Goal: Task Accomplishment & Management: Use online tool/utility

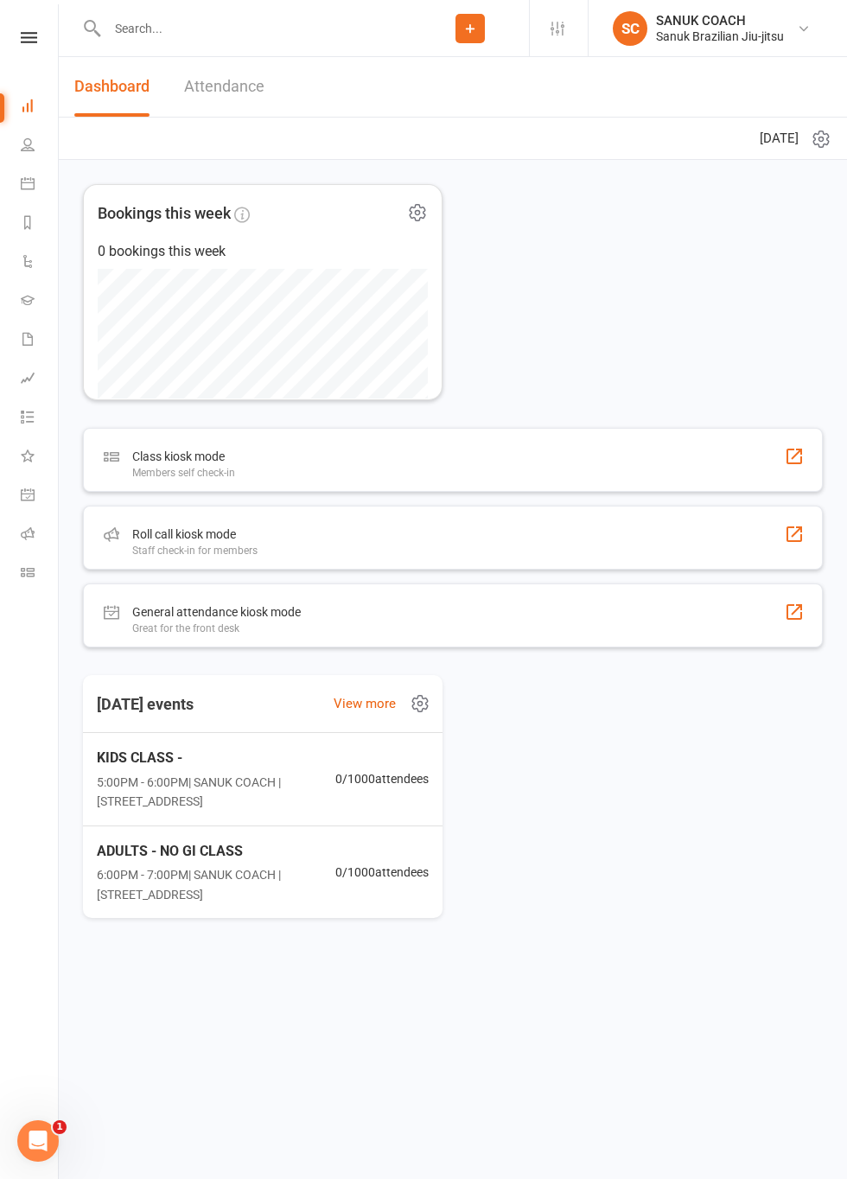
click at [646, 351] on div "Bookings this week 0 bookings this week" at bounding box center [453, 292] width 740 height 216
click at [601, 342] on div "Bookings this week 0 bookings this week" at bounding box center [453, 292] width 740 height 216
click at [715, 29] on div "Sanuk Brazilian Jiu-jitsu" at bounding box center [720, 37] width 128 height 16
click at [572, 342] on div "Bookings this week 0 bookings this week" at bounding box center [453, 292] width 740 height 216
click at [33, 36] on icon at bounding box center [29, 37] width 16 height 11
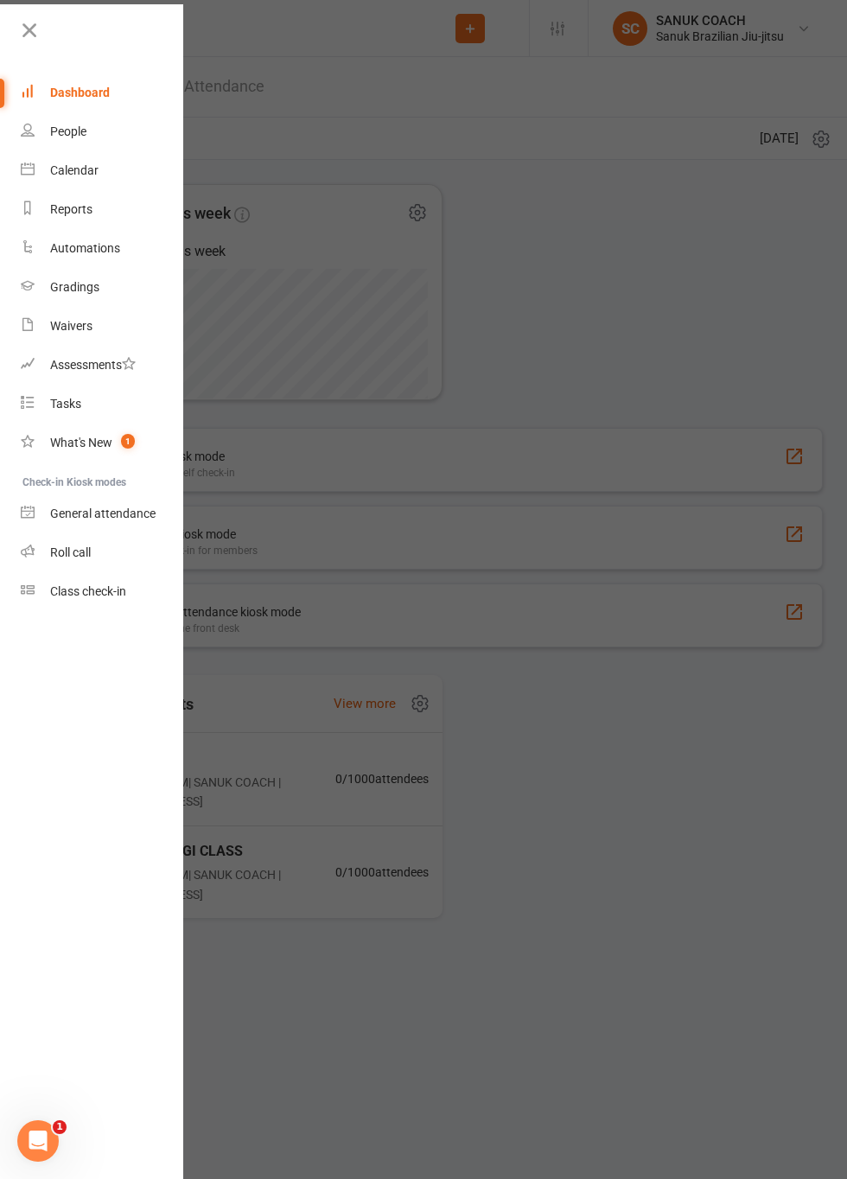
click at [90, 99] on link "Dashboard" at bounding box center [102, 92] width 163 height 39
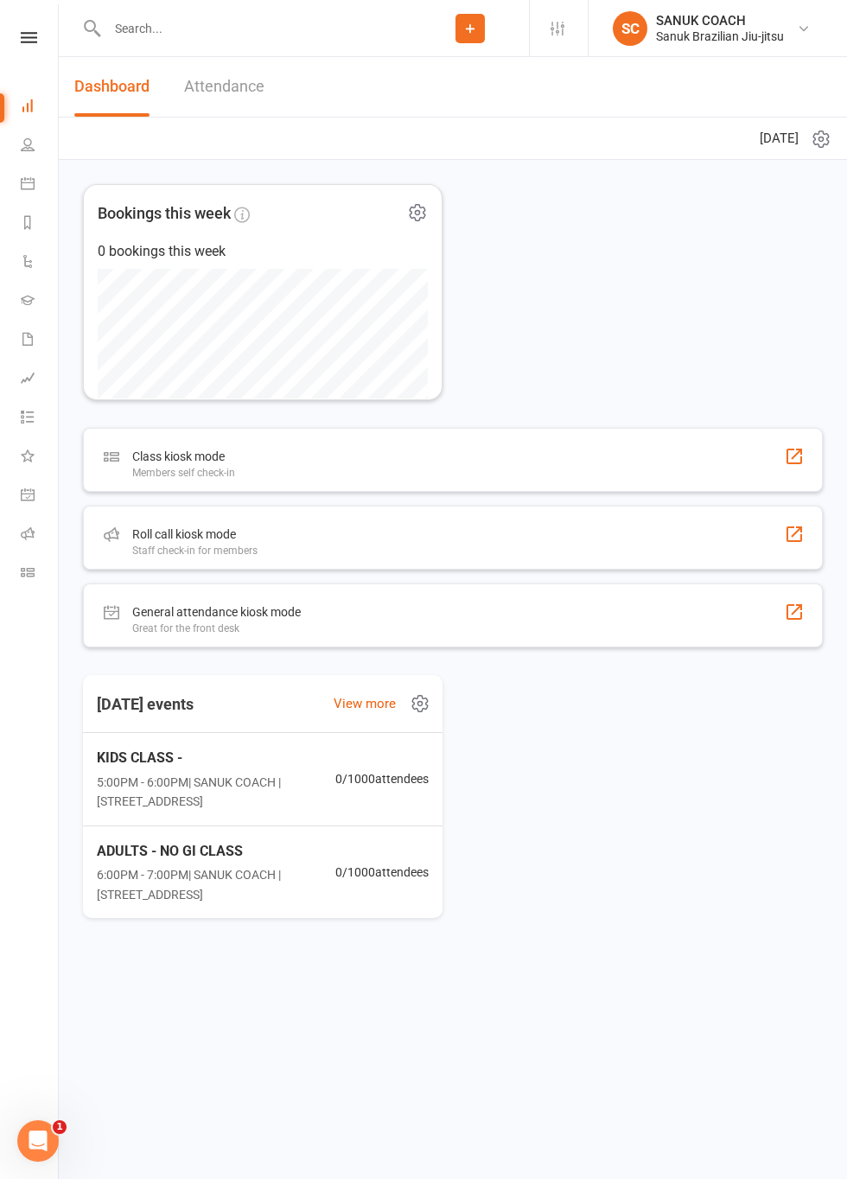
click at [216, 784] on span "5:00PM - 6:00PM | SANUK COACH | [STREET_ADDRESS]" at bounding box center [216, 792] width 238 height 39
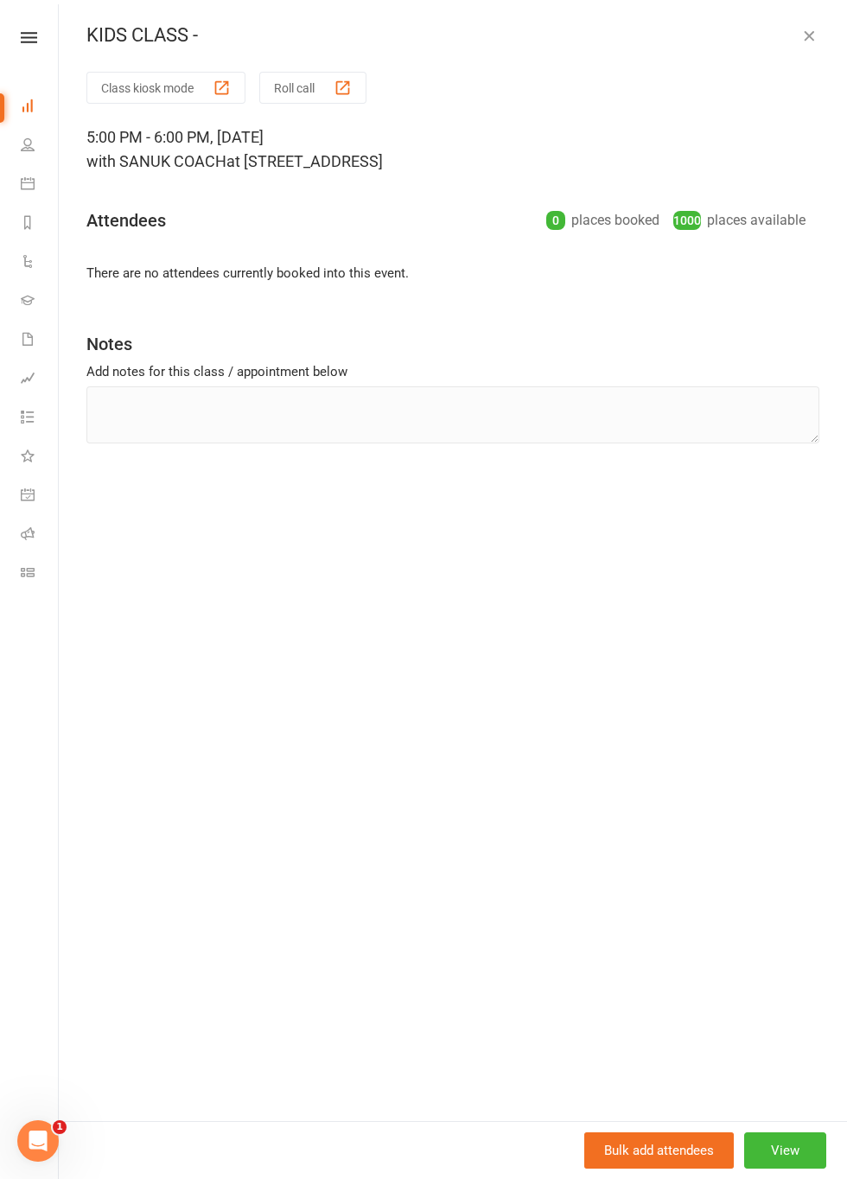
click at [301, 89] on button "Roll call" at bounding box center [312, 88] width 107 height 32
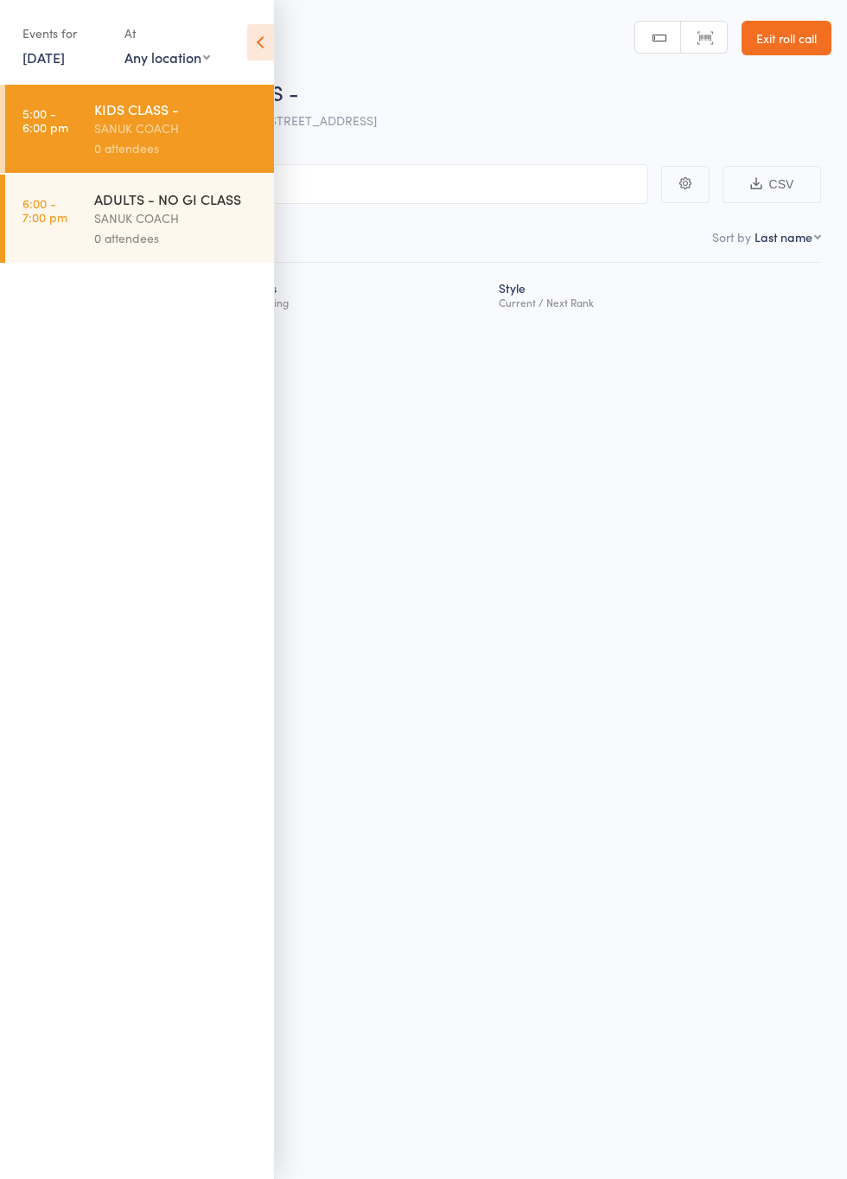
click at [266, 43] on icon at bounding box center [260, 42] width 27 height 36
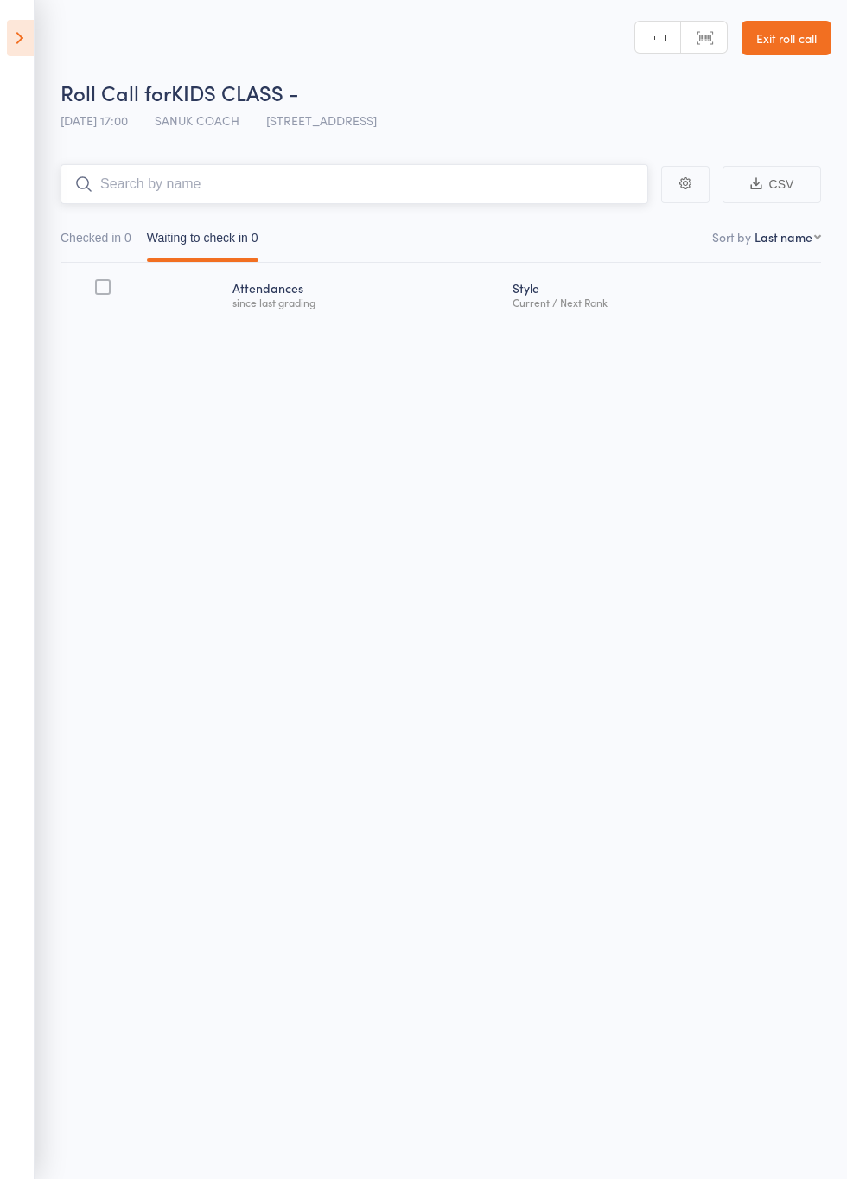
click at [518, 189] on input "search" at bounding box center [354, 184] width 588 height 40
type input "[PERSON_NAME]"
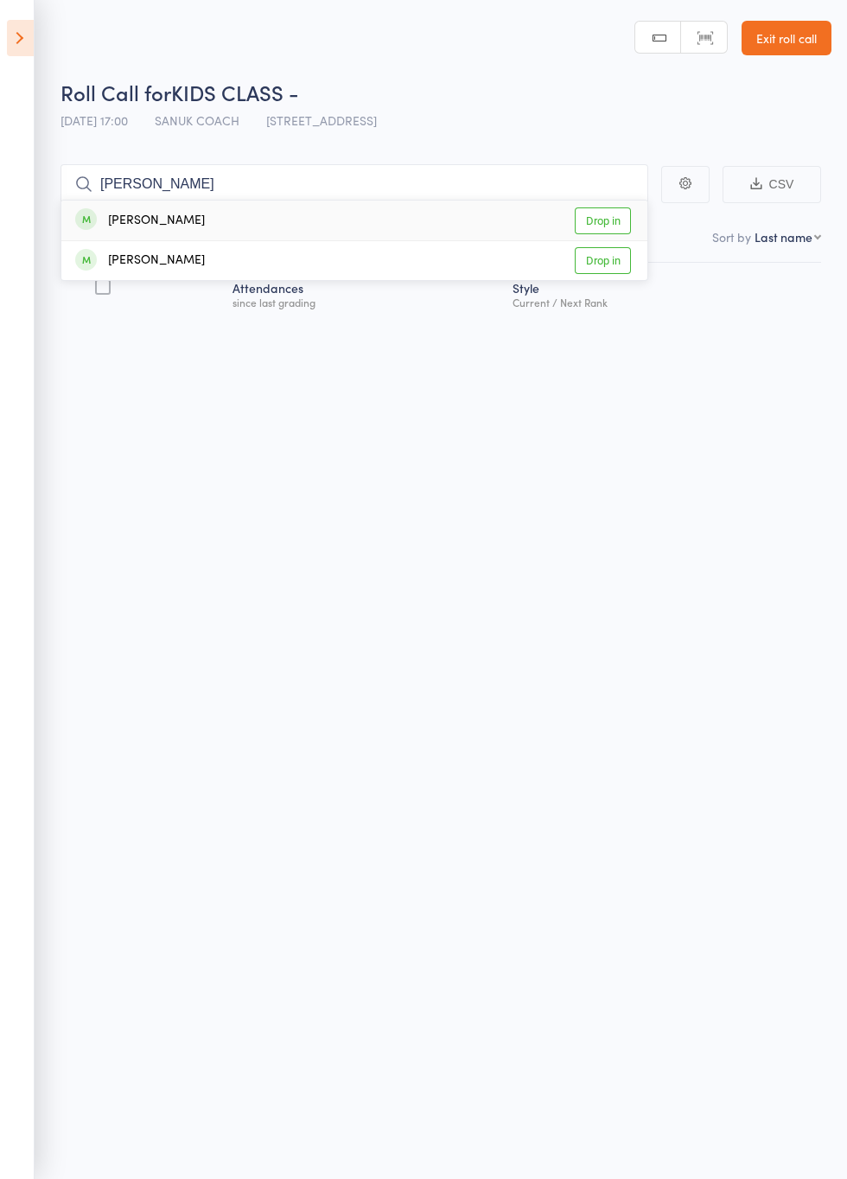
click at [614, 216] on link "Drop in" at bounding box center [603, 220] width 56 height 27
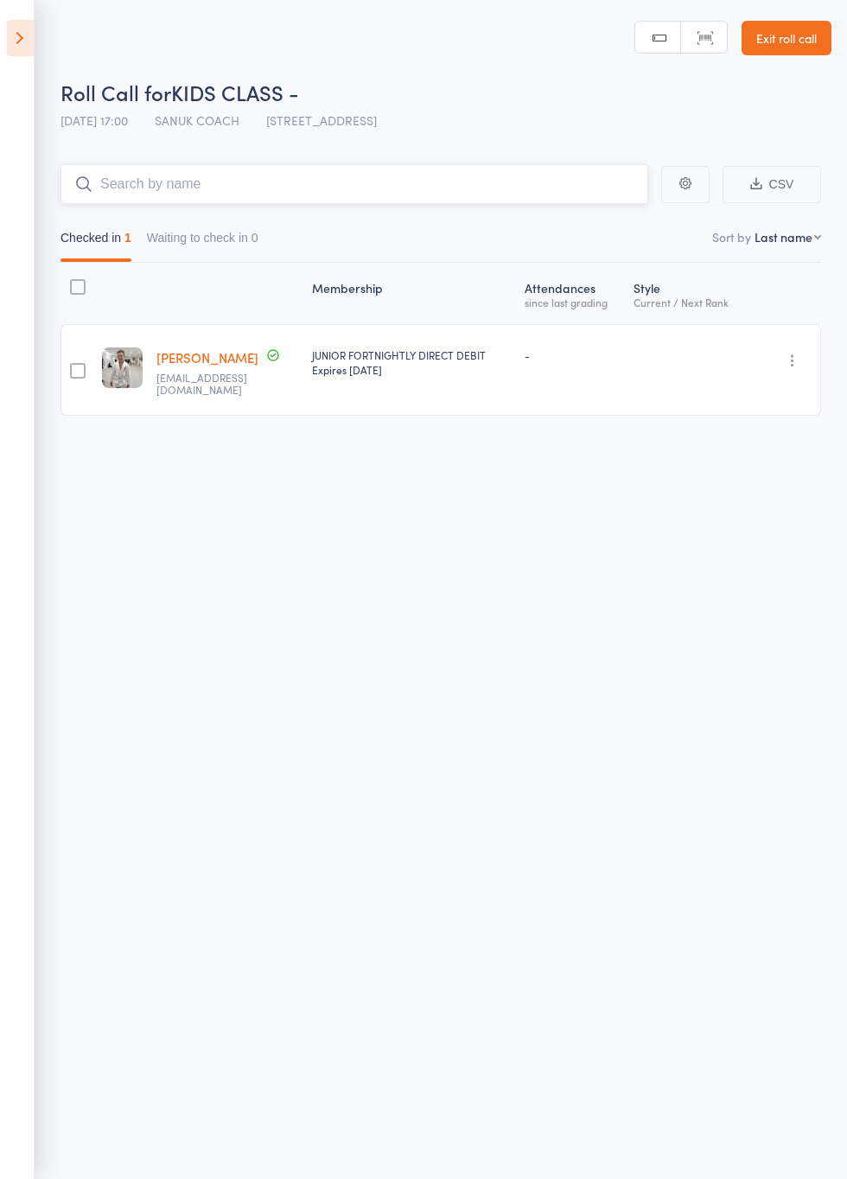
click at [562, 188] on input "search" at bounding box center [354, 184] width 588 height 40
type input "A"
type input "Odin"
click at [615, 220] on link "Drop in" at bounding box center [603, 220] width 56 height 27
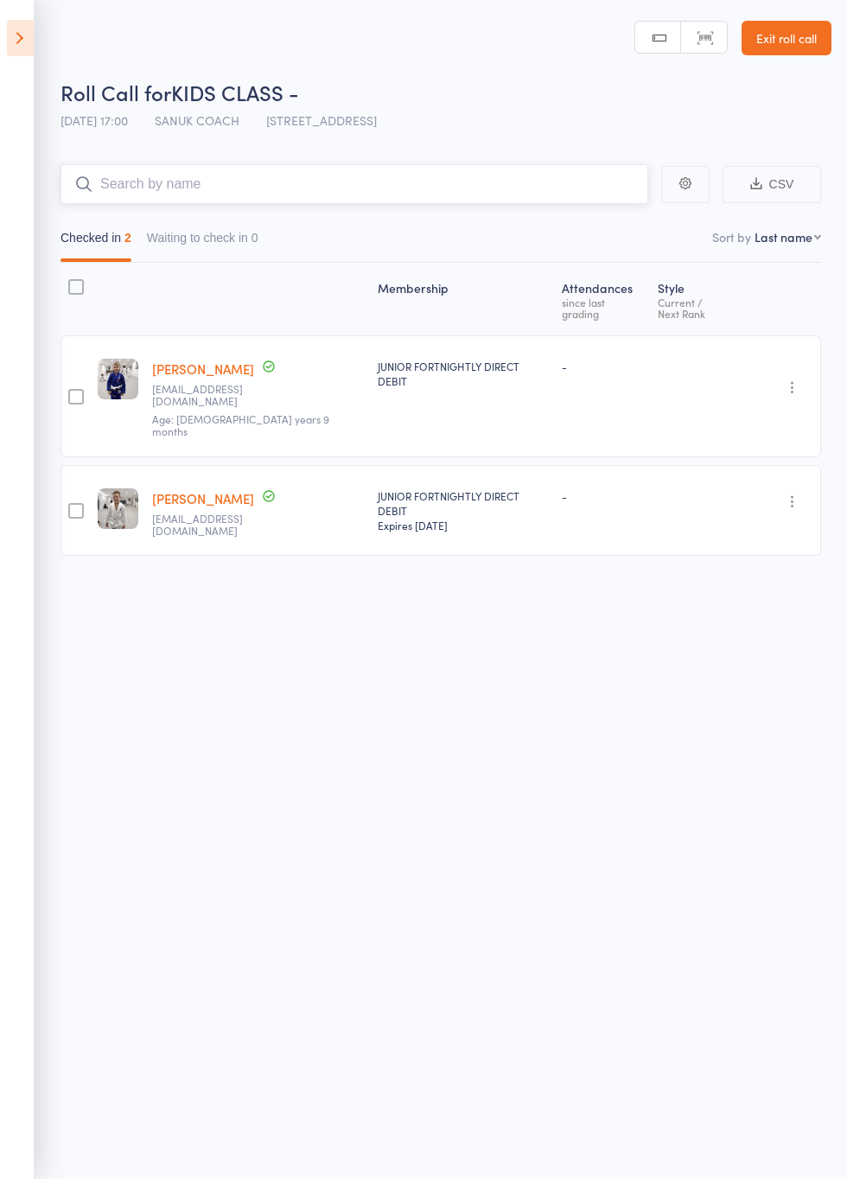
click at [502, 188] on input "search" at bounding box center [354, 184] width 588 height 40
type input "[PERSON_NAME]"
click at [613, 222] on link "Drop in" at bounding box center [603, 220] width 56 height 27
click at [753, 643] on div "Membership Atten­dances since last grading Style Current / Next Rank edit [PERS…" at bounding box center [440, 504] width 760 height 482
click at [546, 188] on input "search" at bounding box center [354, 184] width 588 height 40
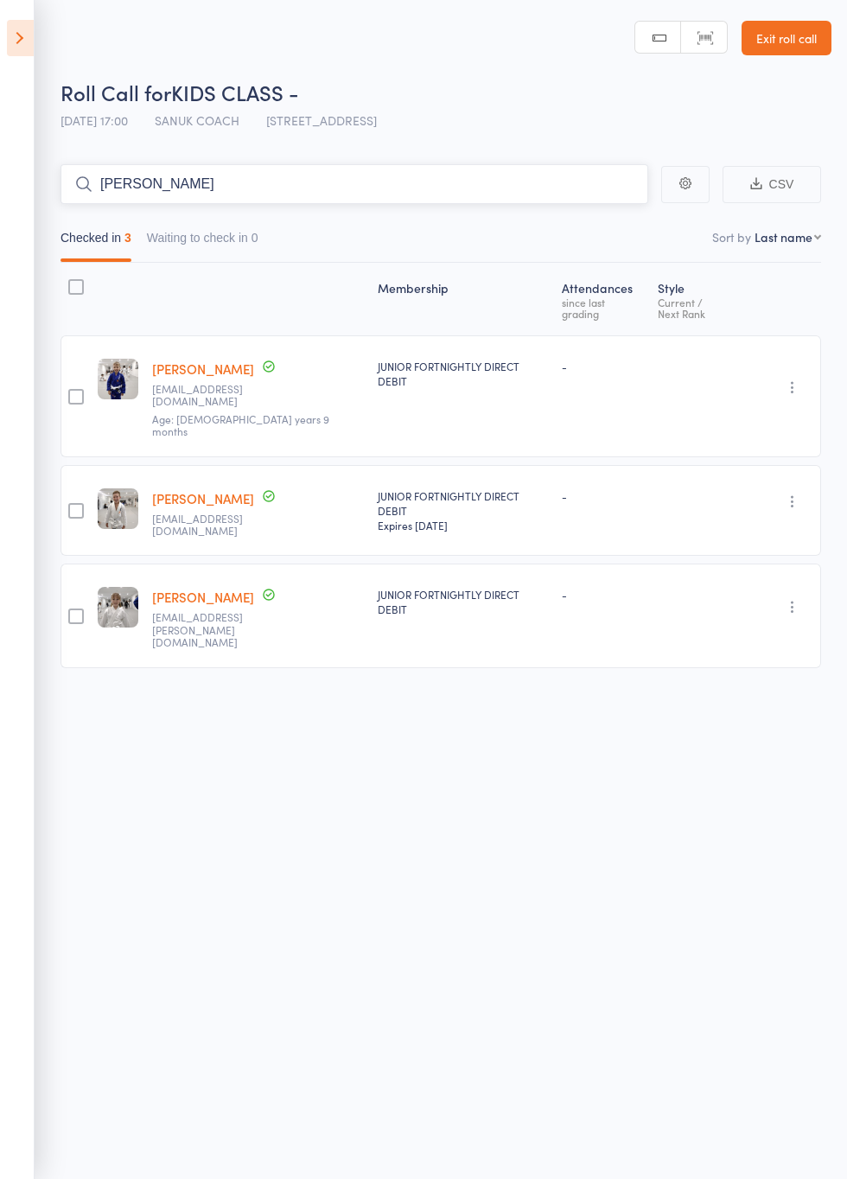
type input "[PERSON_NAME]"
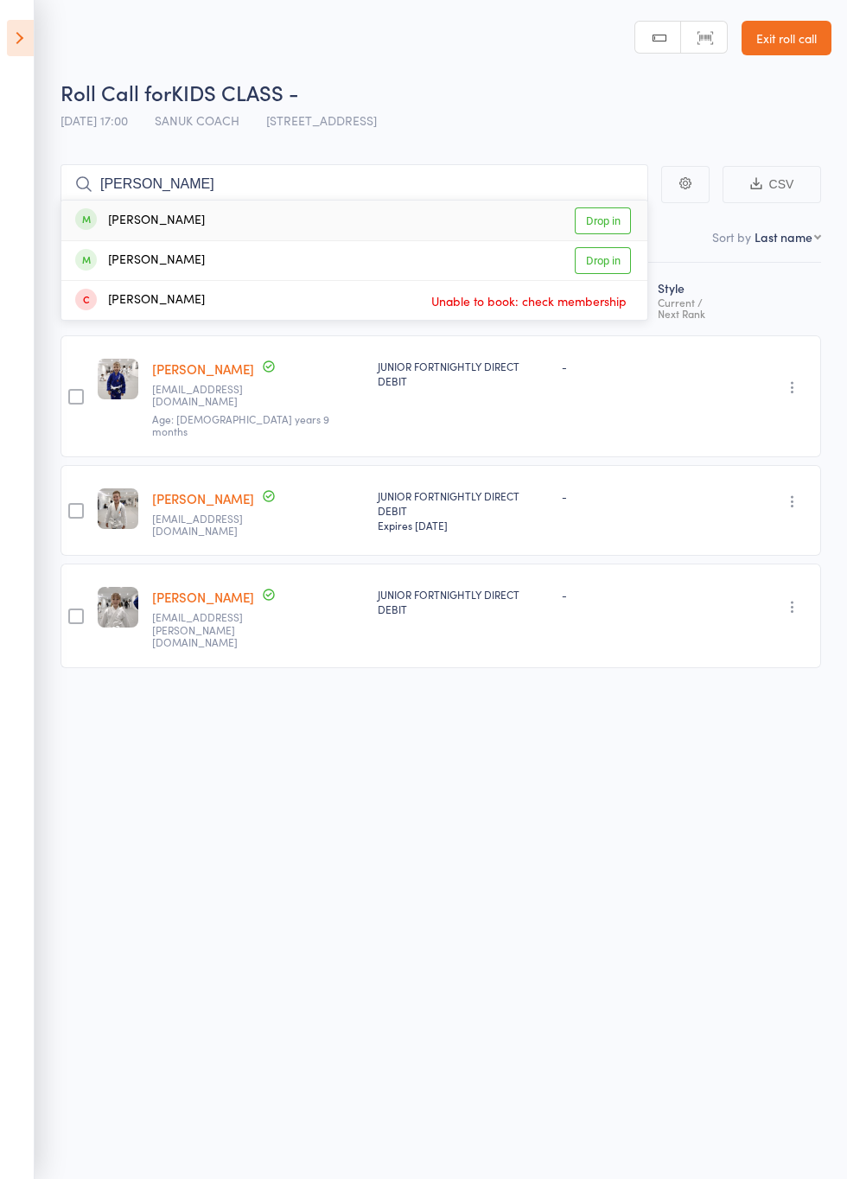
click at [618, 223] on link "Drop in" at bounding box center [603, 220] width 56 height 27
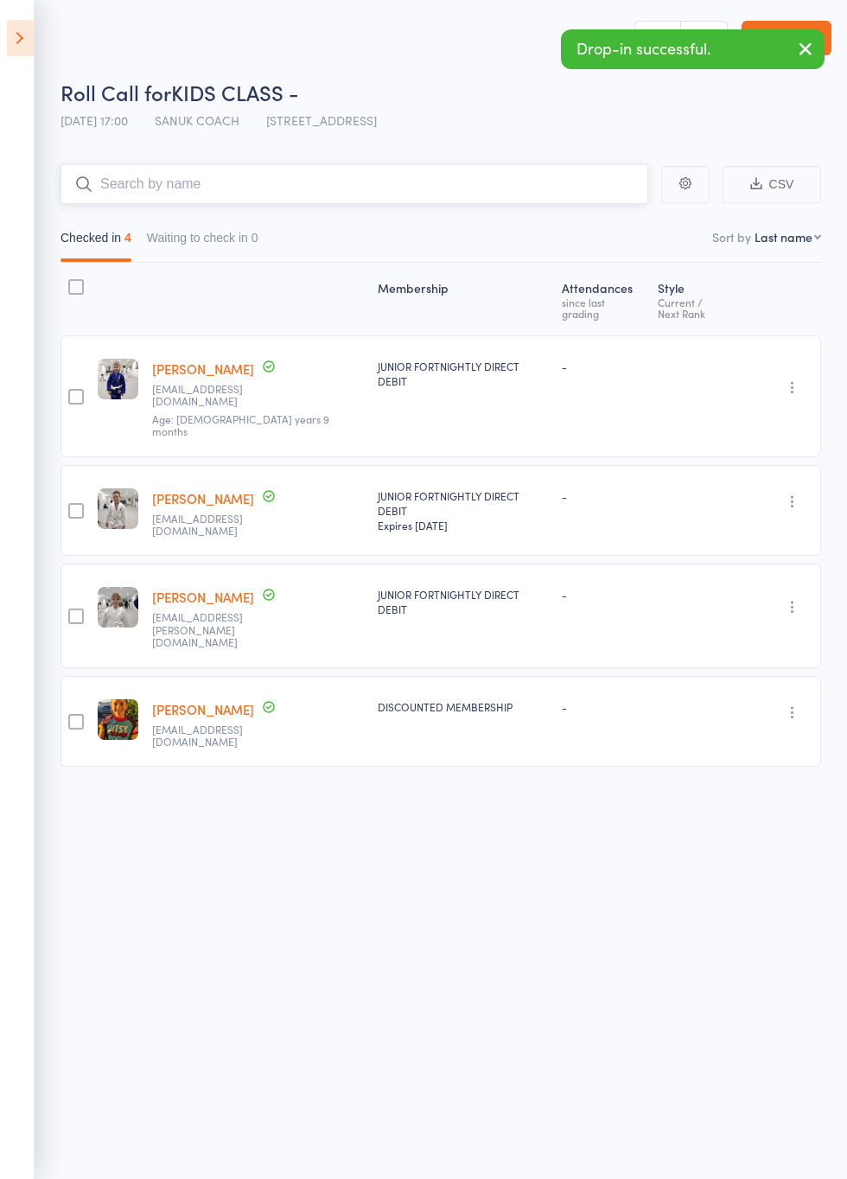
click at [427, 180] on input "search" at bounding box center [354, 184] width 588 height 40
click at [546, 182] on input "search" at bounding box center [354, 184] width 588 height 40
click at [548, 179] on input "search" at bounding box center [354, 184] width 588 height 40
click at [531, 185] on input "search" at bounding box center [354, 184] width 588 height 40
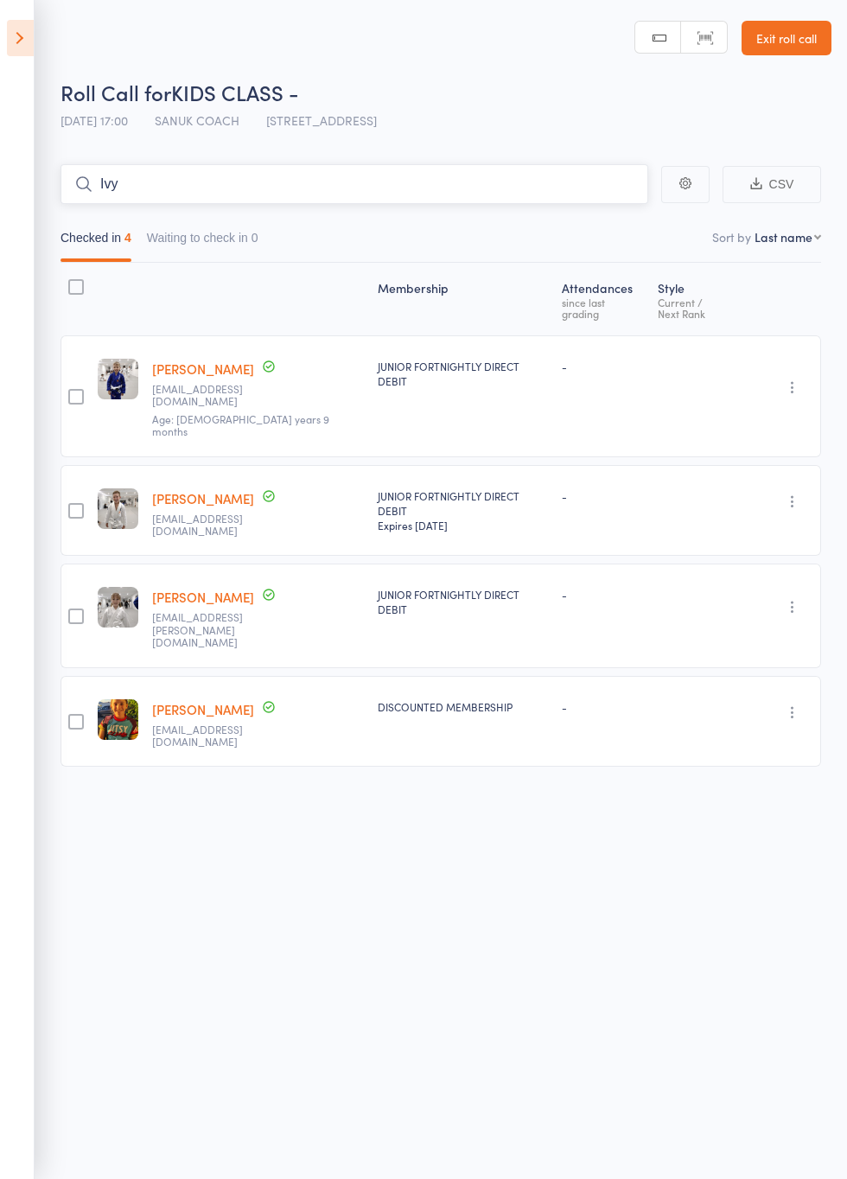
type input "Ivy"
click at [607, 222] on link "Drop in" at bounding box center [603, 220] width 56 height 27
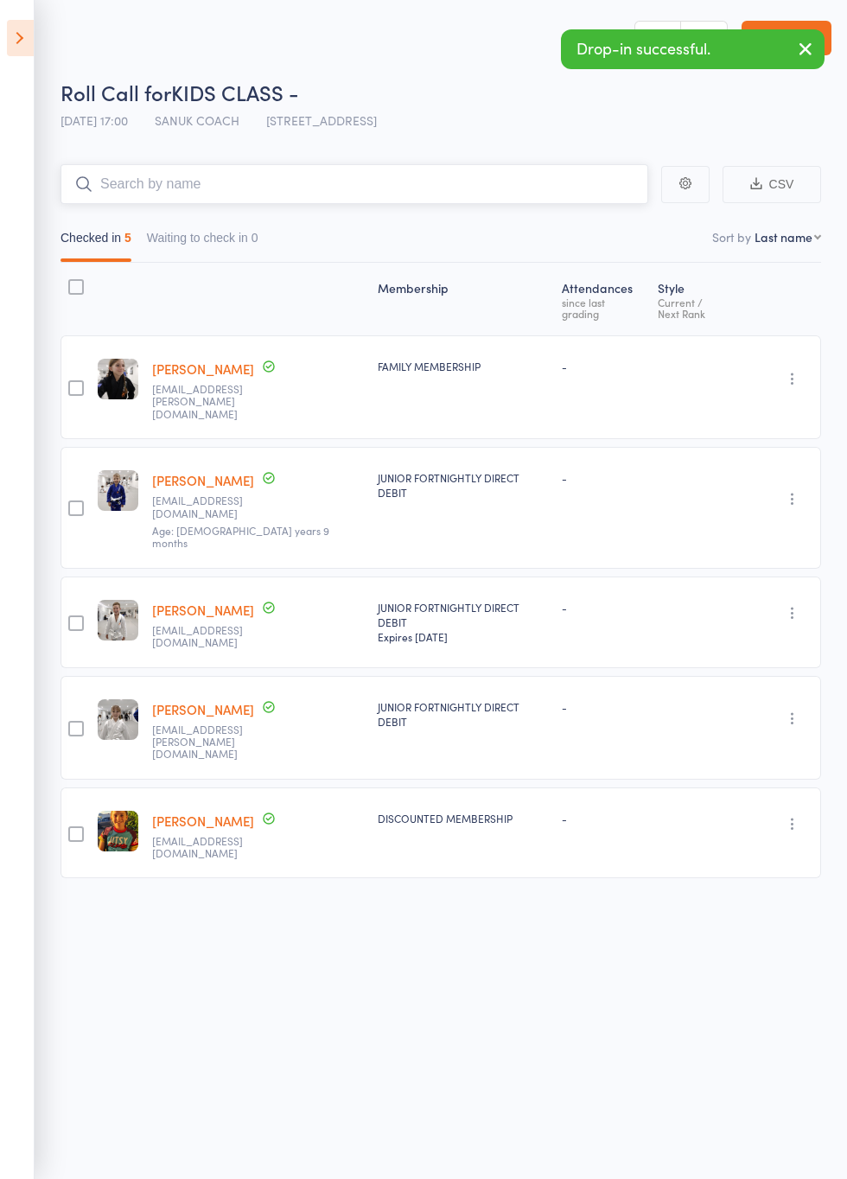
click at [482, 190] on input "search" at bounding box center [354, 184] width 588 height 40
click at [461, 185] on input "search" at bounding box center [354, 184] width 588 height 40
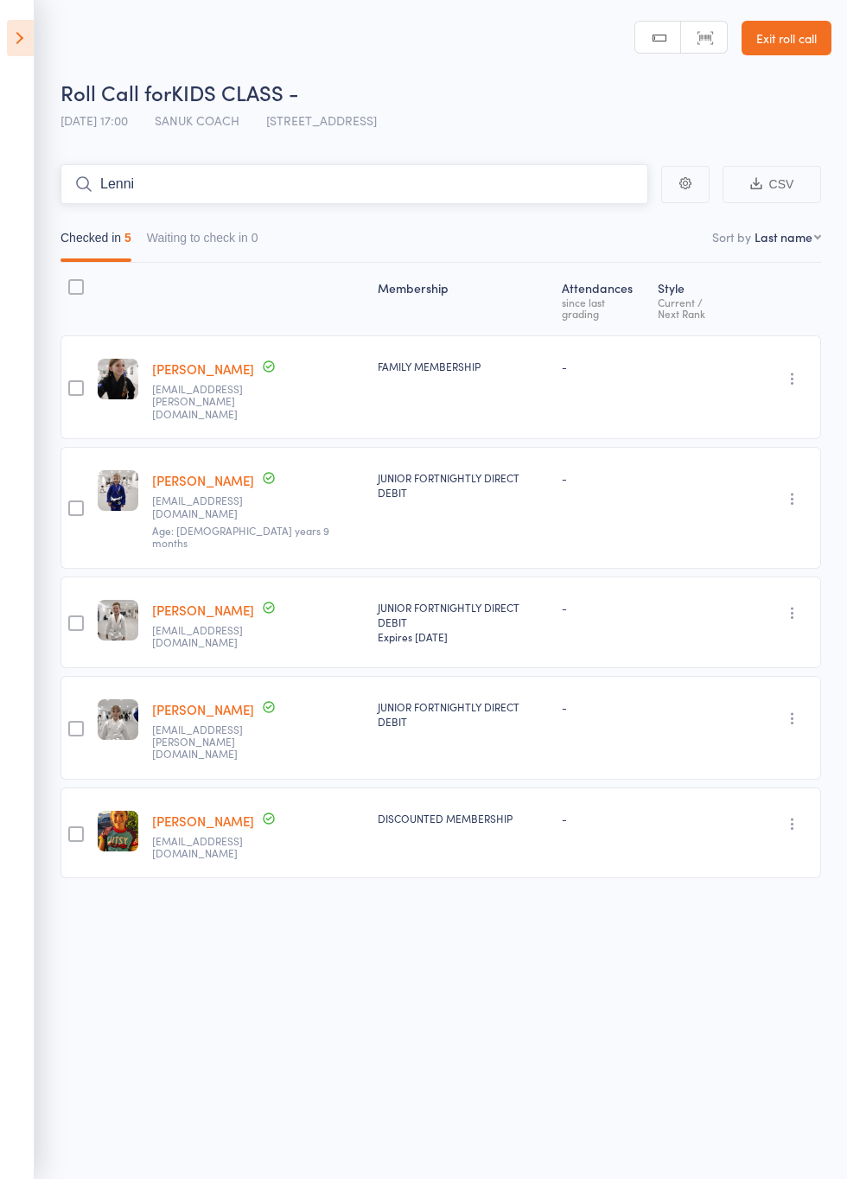
type input "Lenni"
click at [616, 221] on link "Drop in" at bounding box center [603, 220] width 56 height 27
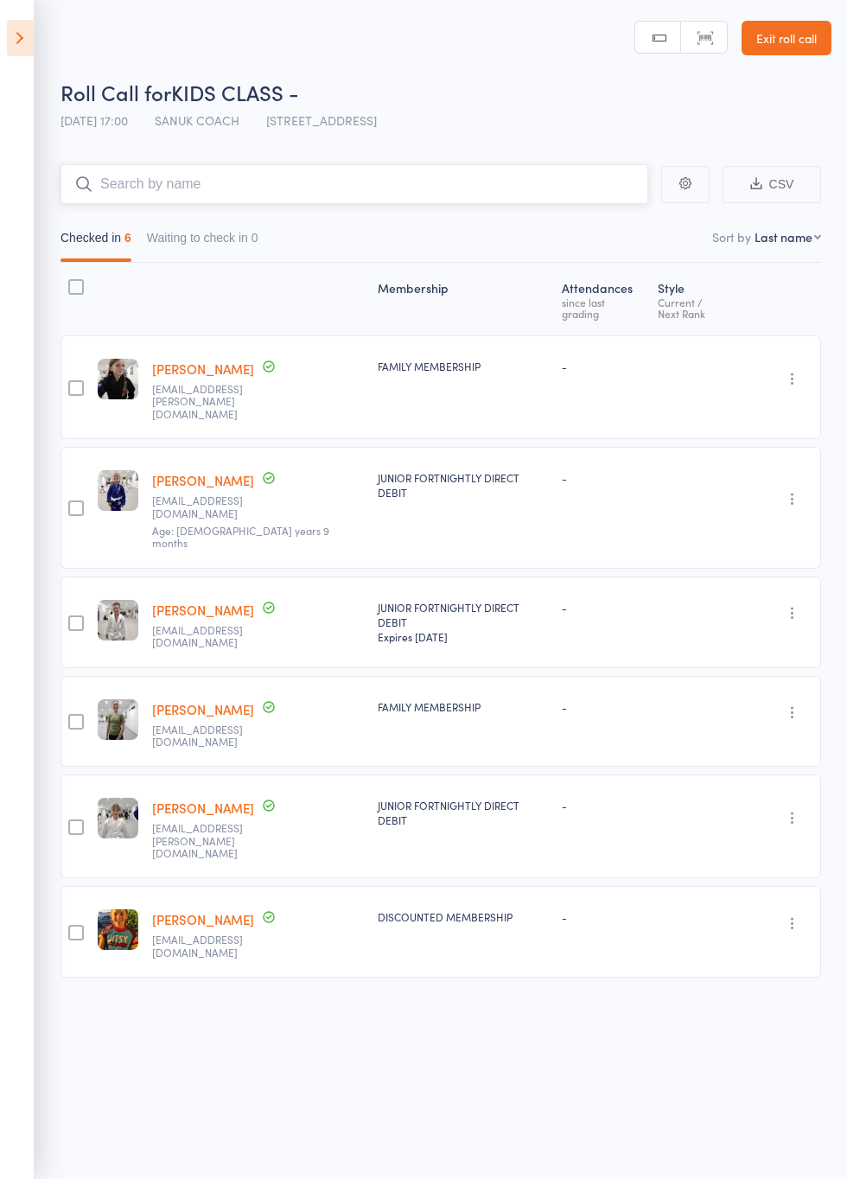
click at [383, 189] on input "search" at bounding box center [354, 184] width 588 height 40
type input "Dust"
click at [608, 220] on link "Drop in" at bounding box center [603, 220] width 56 height 27
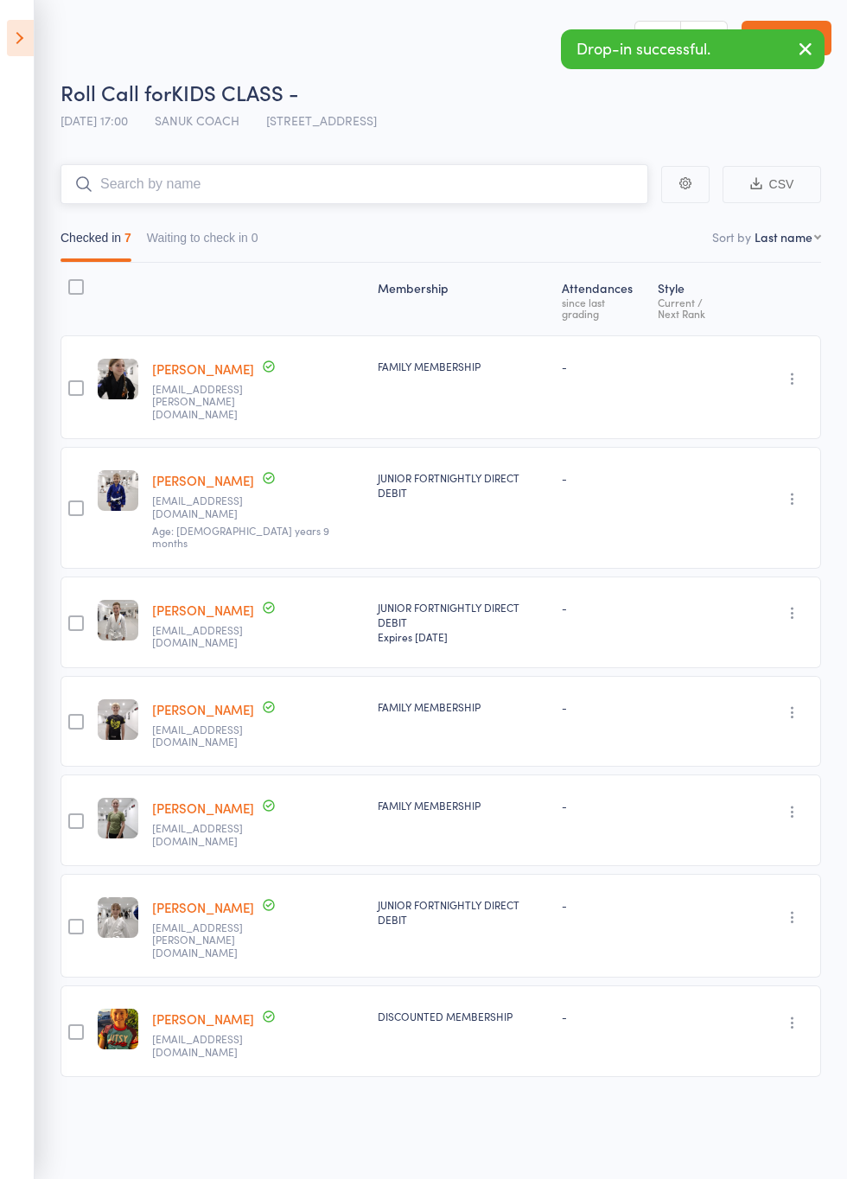
click at [515, 180] on input "search" at bounding box center [354, 184] width 588 height 40
type input "[PERSON_NAME]"
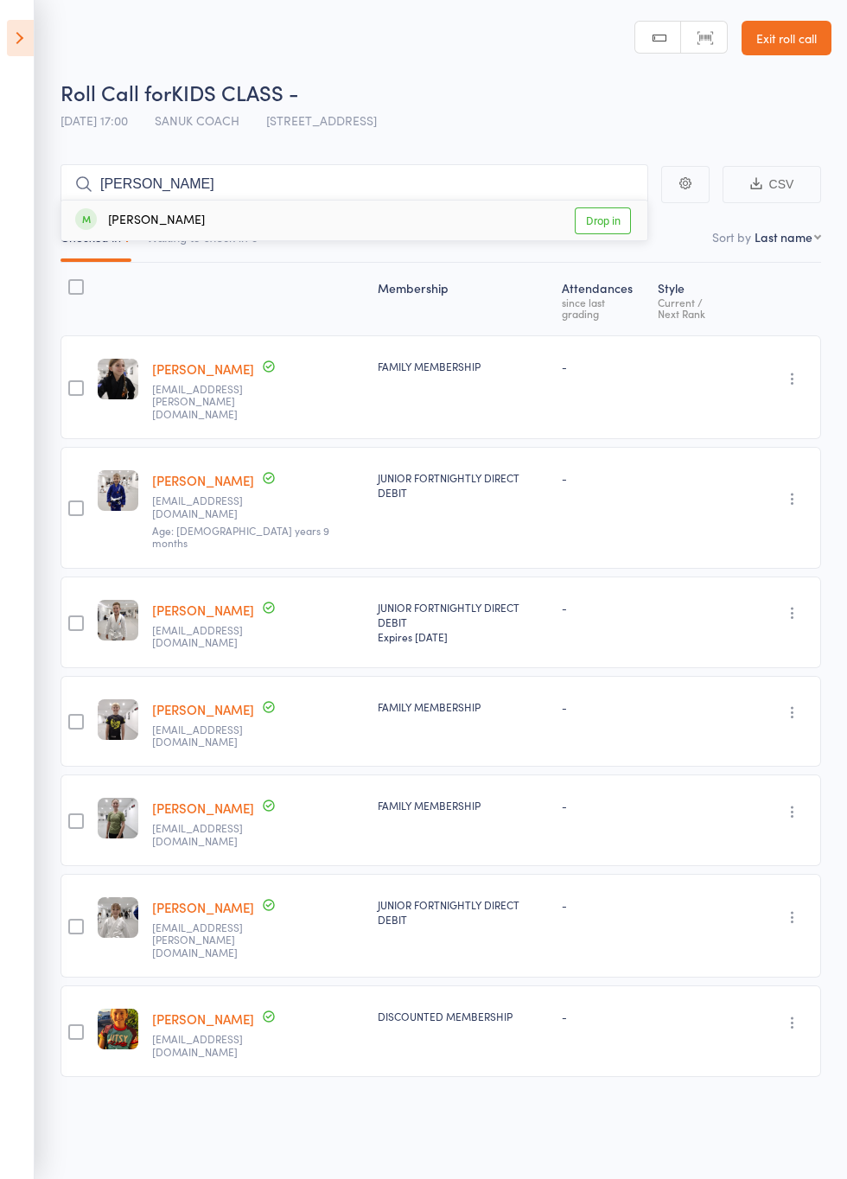
click at [618, 219] on link "Drop in" at bounding box center [603, 220] width 56 height 27
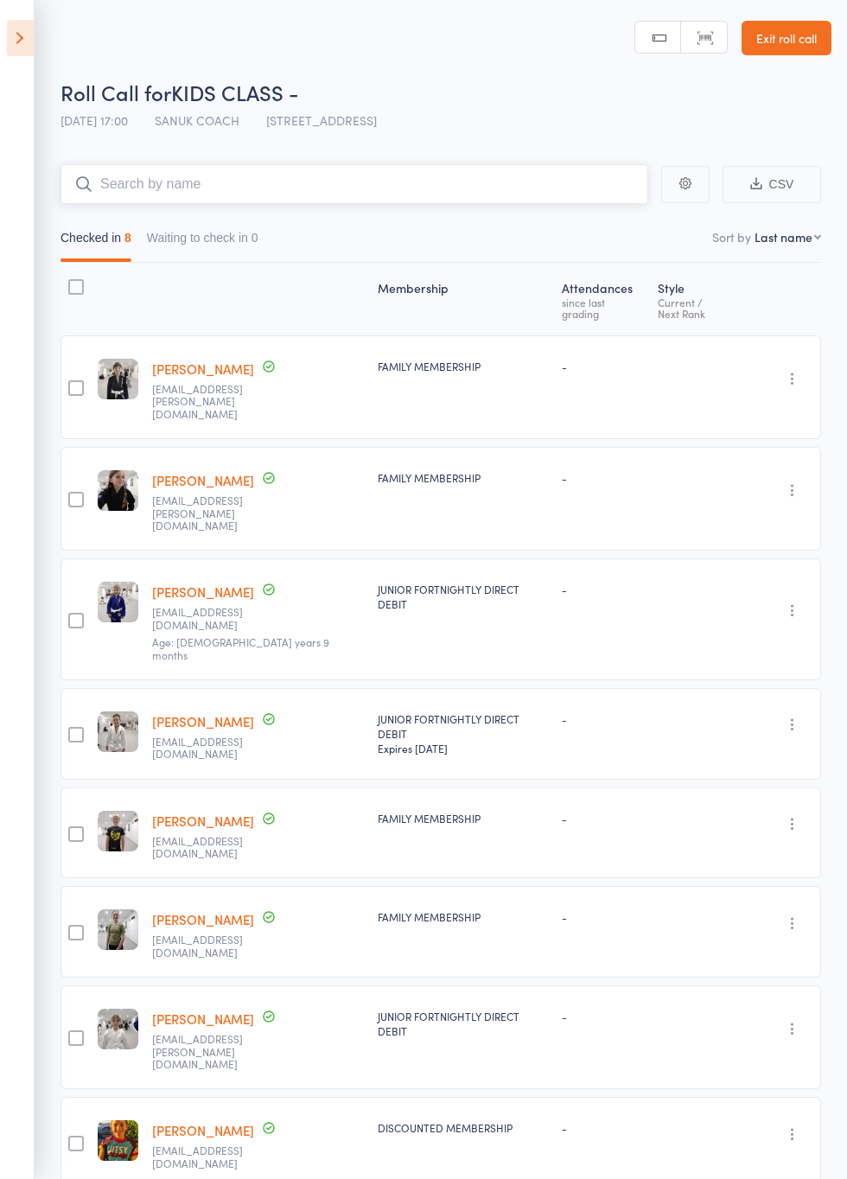
click at [545, 187] on input "search" at bounding box center [354, 184] width 588 height 40
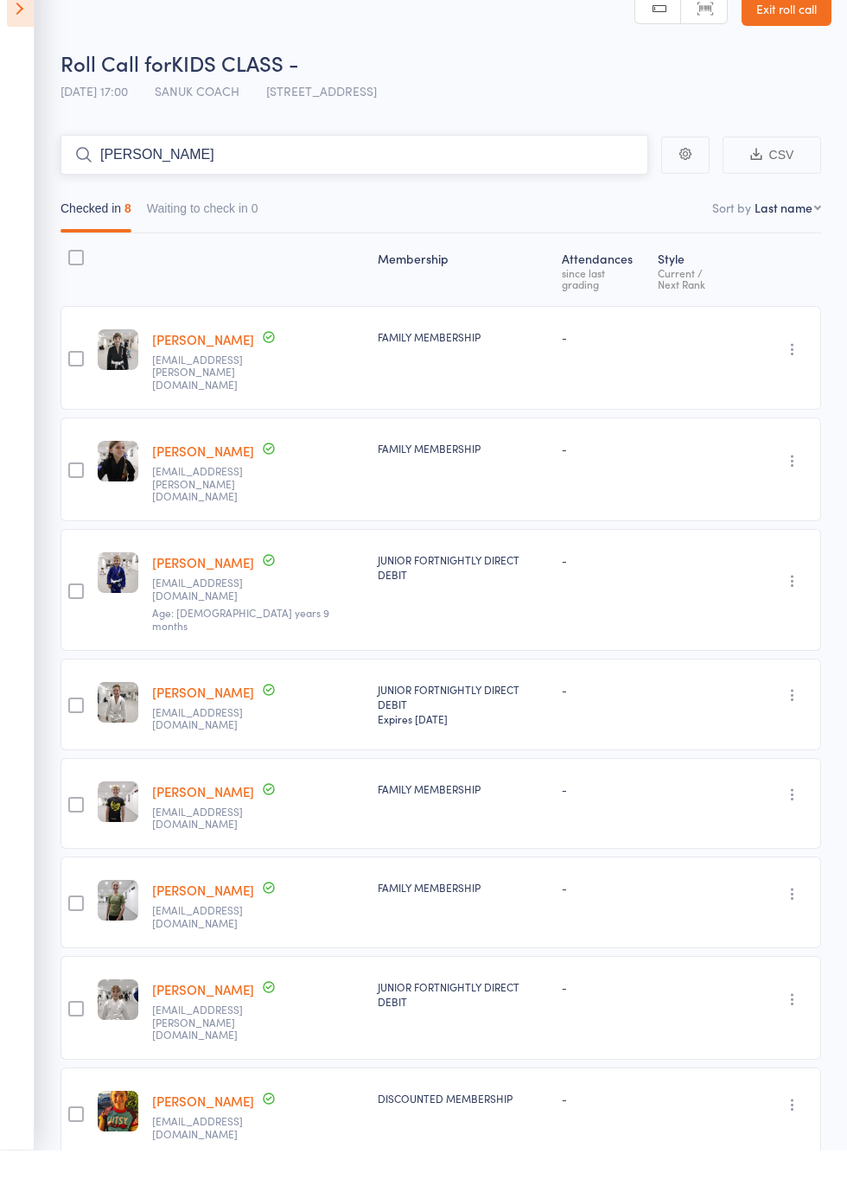
type input "[PERSON_NAME]"
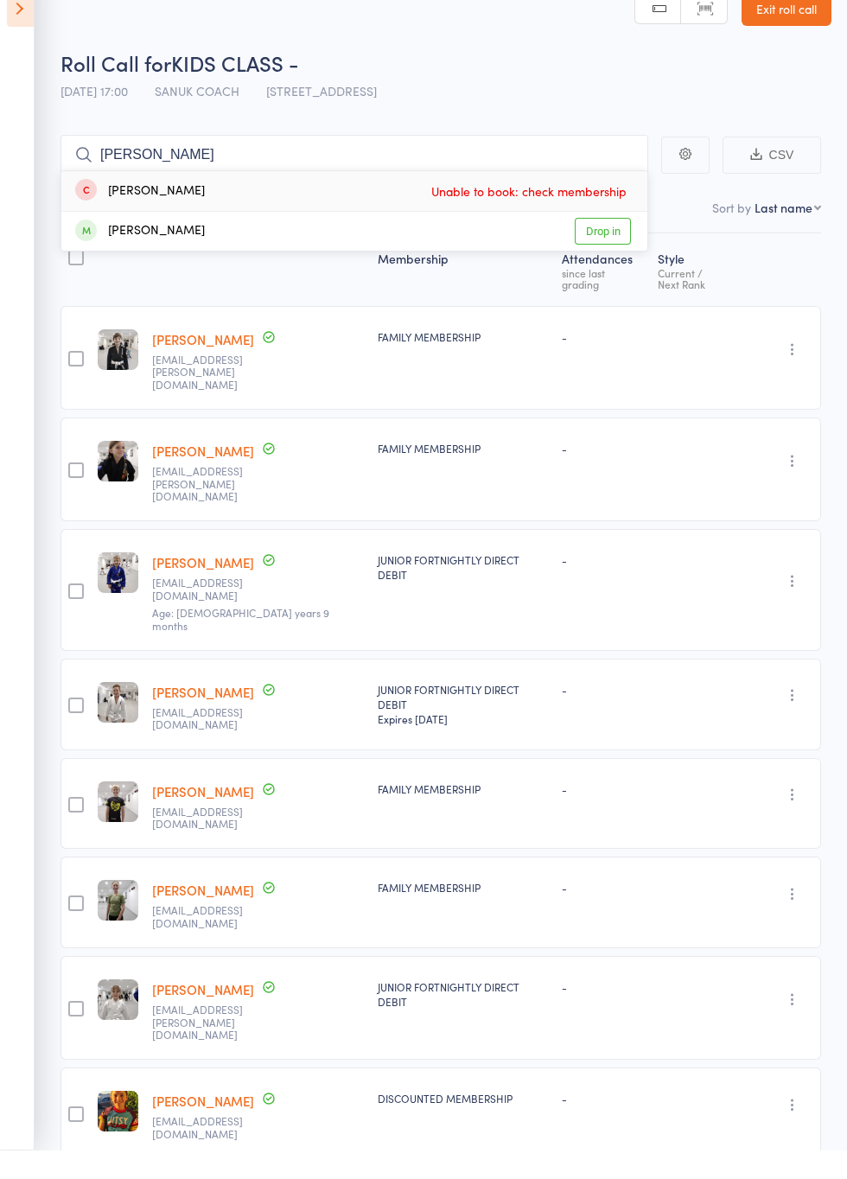
click at [614, 264] on link "Drop in" at bounding box center [603, 260] width 56 height 27
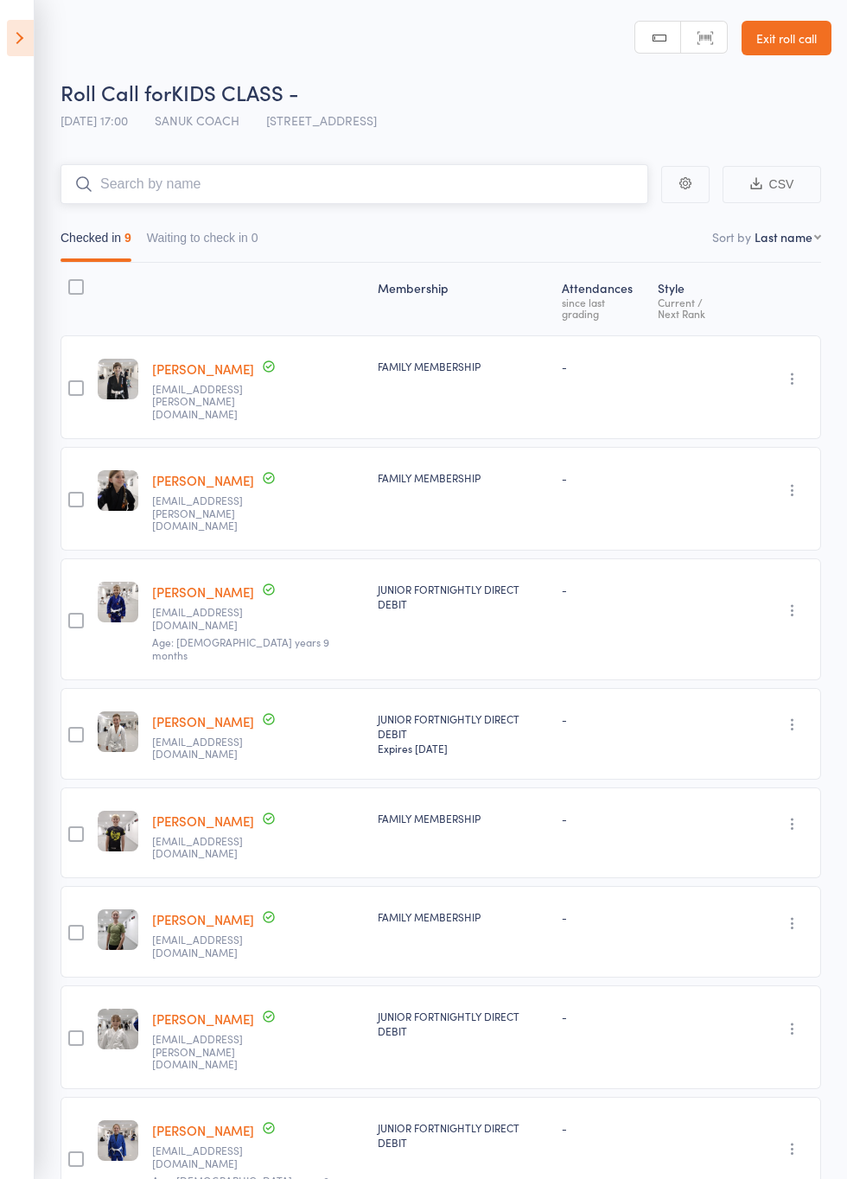
click at [482, 192] on input "search" at bounding box center [354, 184] width 588 height 40
type input "Aurl"
click at [615, 220] on link "Drop in" at bounding box center [603, 220] width 56 height 27
click at [541, 190] on input "search" at bounding box center [354, 184] width 588 height 40
type input "[PERSON_NAME]"
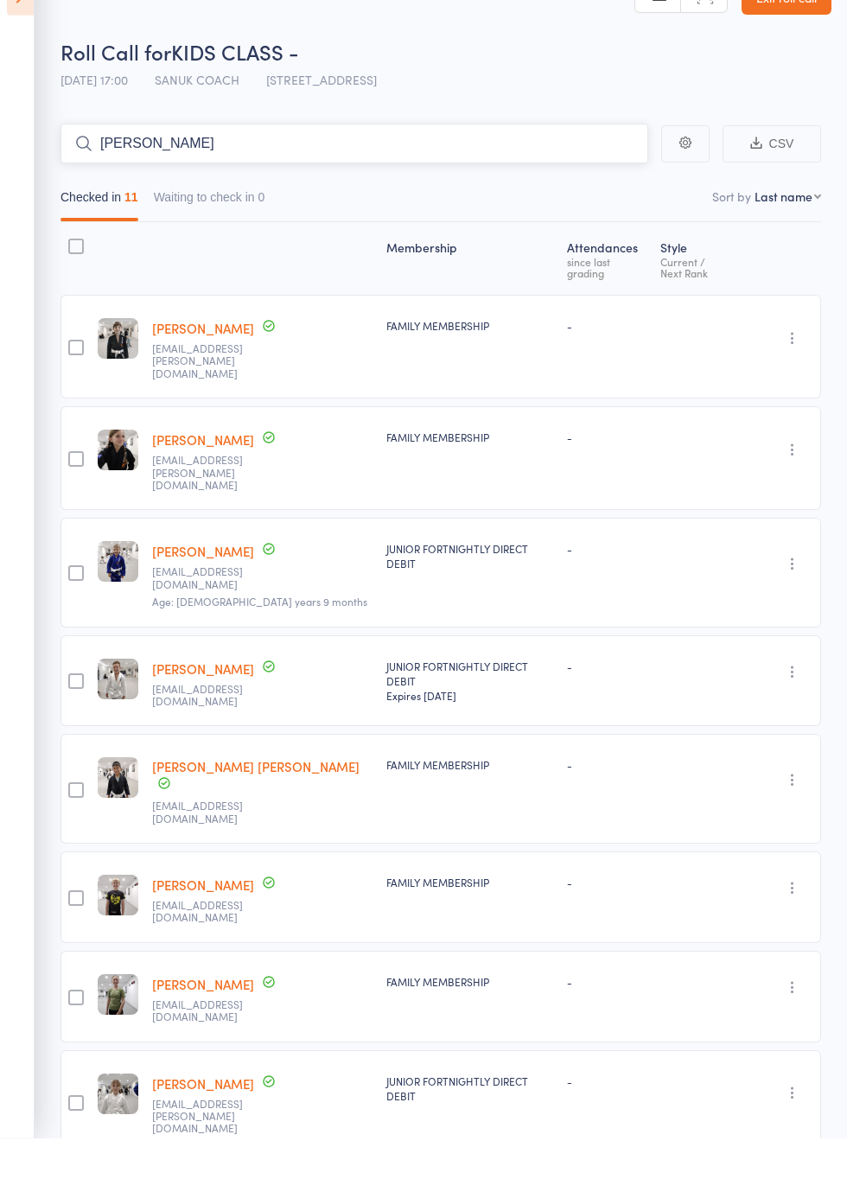
type input "[PERSON_NAME]"
click at [617, 219] on link "Drop in" at bounding box center [603, 220] width 56 height 27
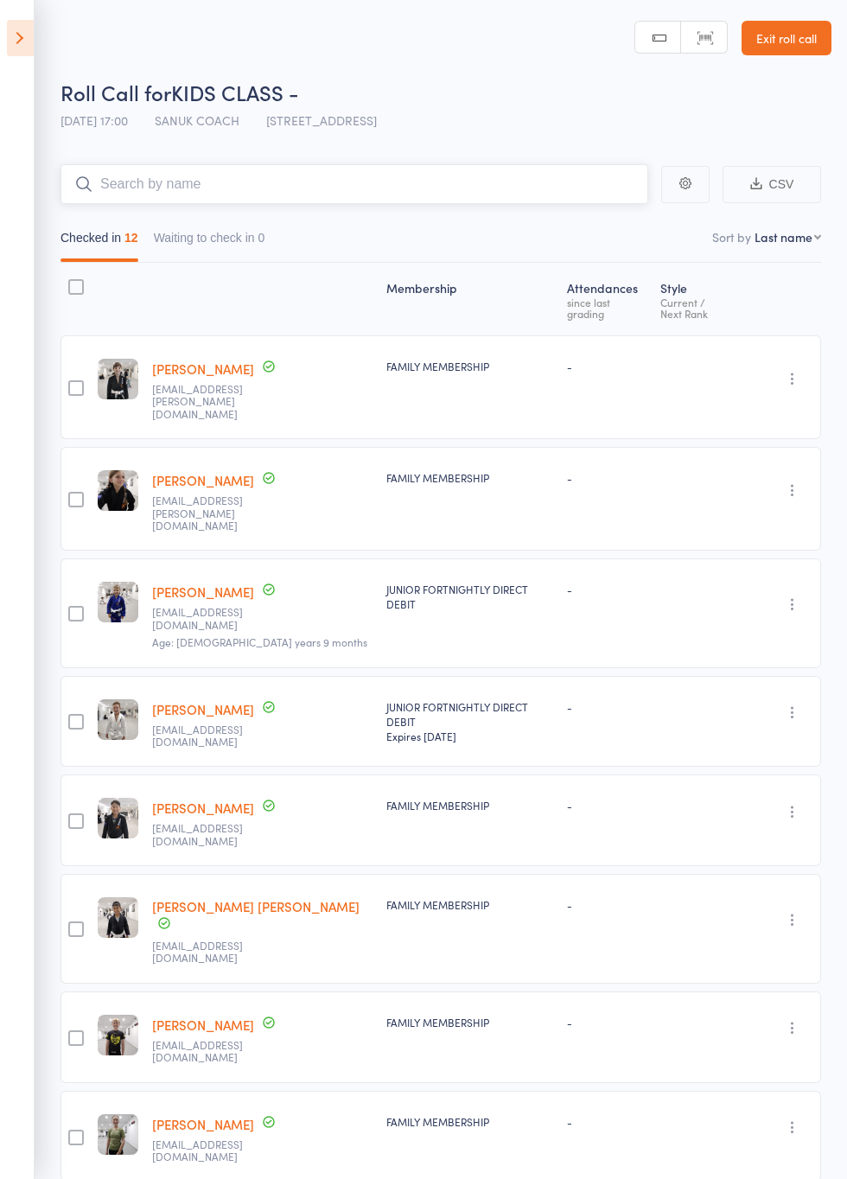
click at [437, 188] on input "search" at bounding box center [354, 184] width 588 height 40
type input "C"
type input "[PERSON_NAME]"
click at [612, 226] on link "Drop in" at bounding box center [603, 220] width 56 height 27
click at [403, 180] on input "search" at bounding box center [354, 184] width 588 height 40
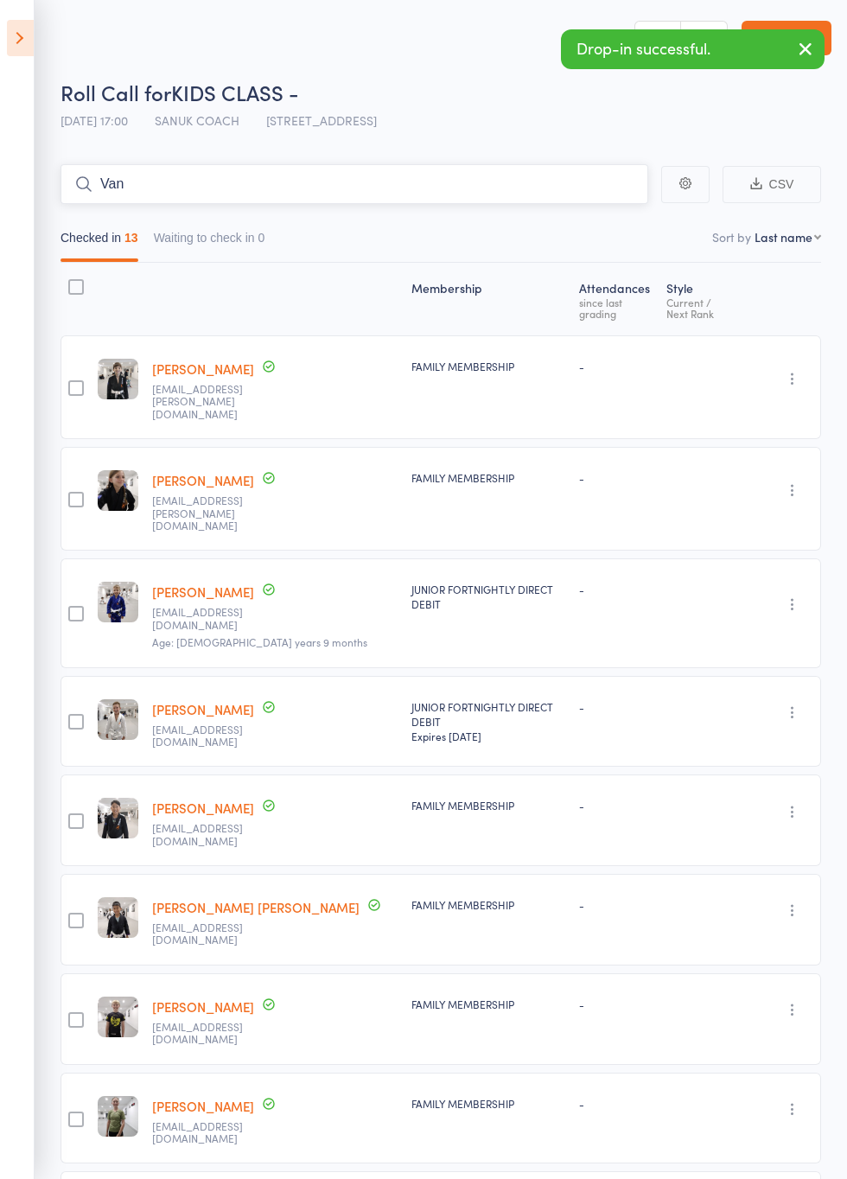
type input "Van"
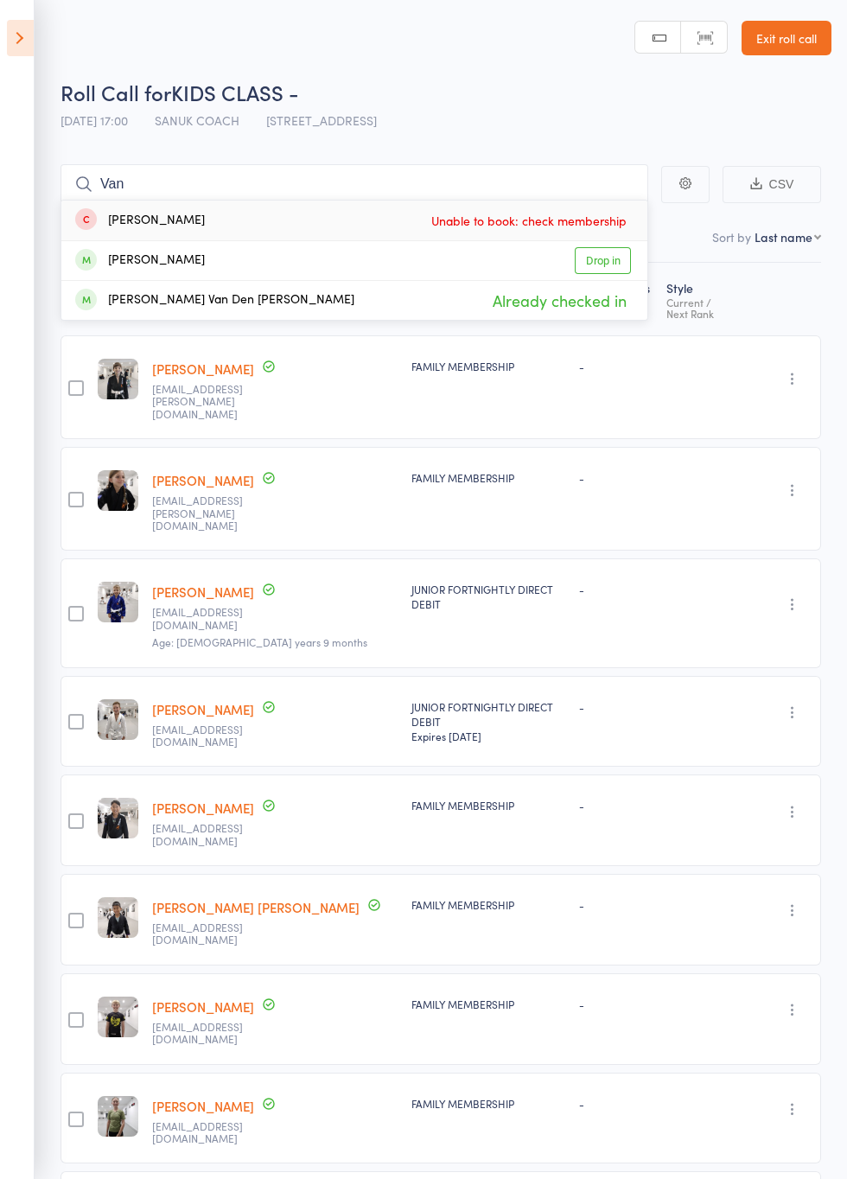
click at [614, 266] on link "Drop in" at bounding box center [603, 260] width 56 height 27
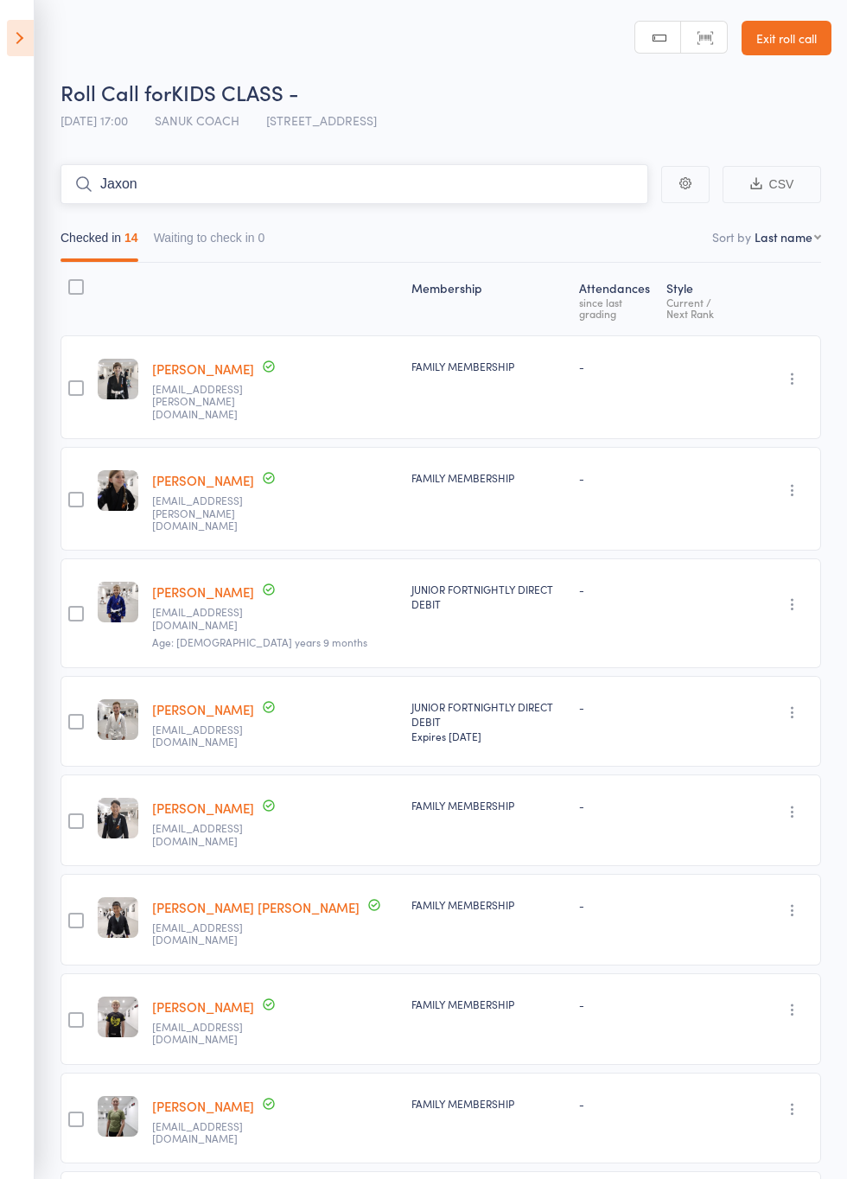
type input "Jaxon"
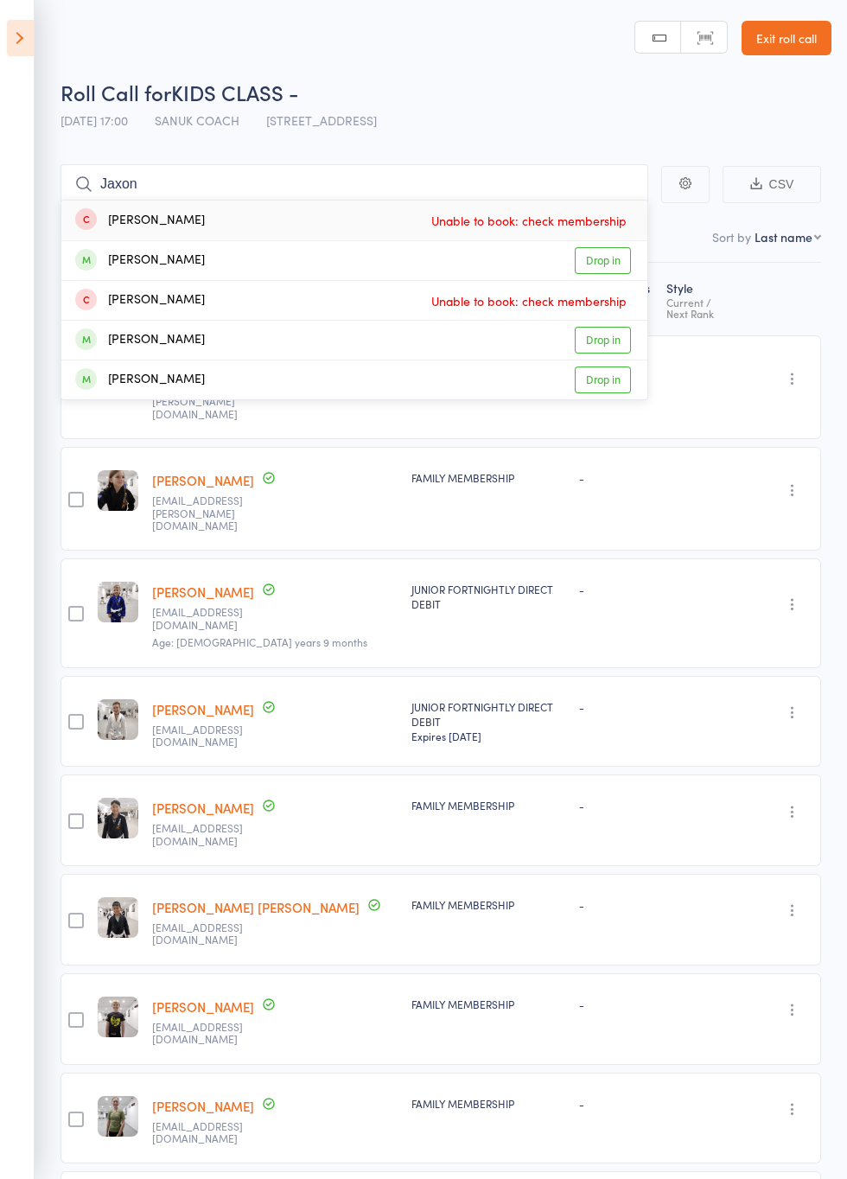
click at [607, 262] on link "Drop in" at bounding box center [603, 260] width 56 height 27
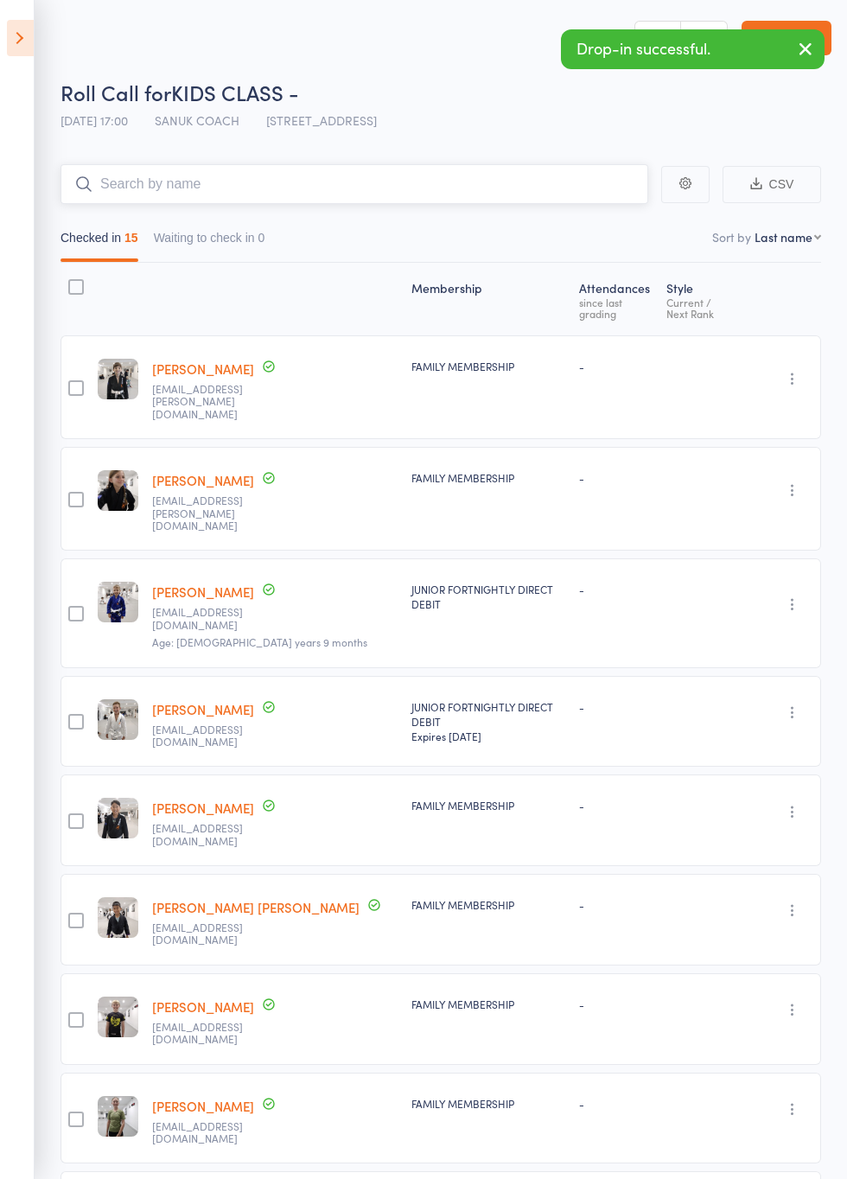
click at [496, 192] on input "search" at bounding box center [354, 184] width 588 height 40
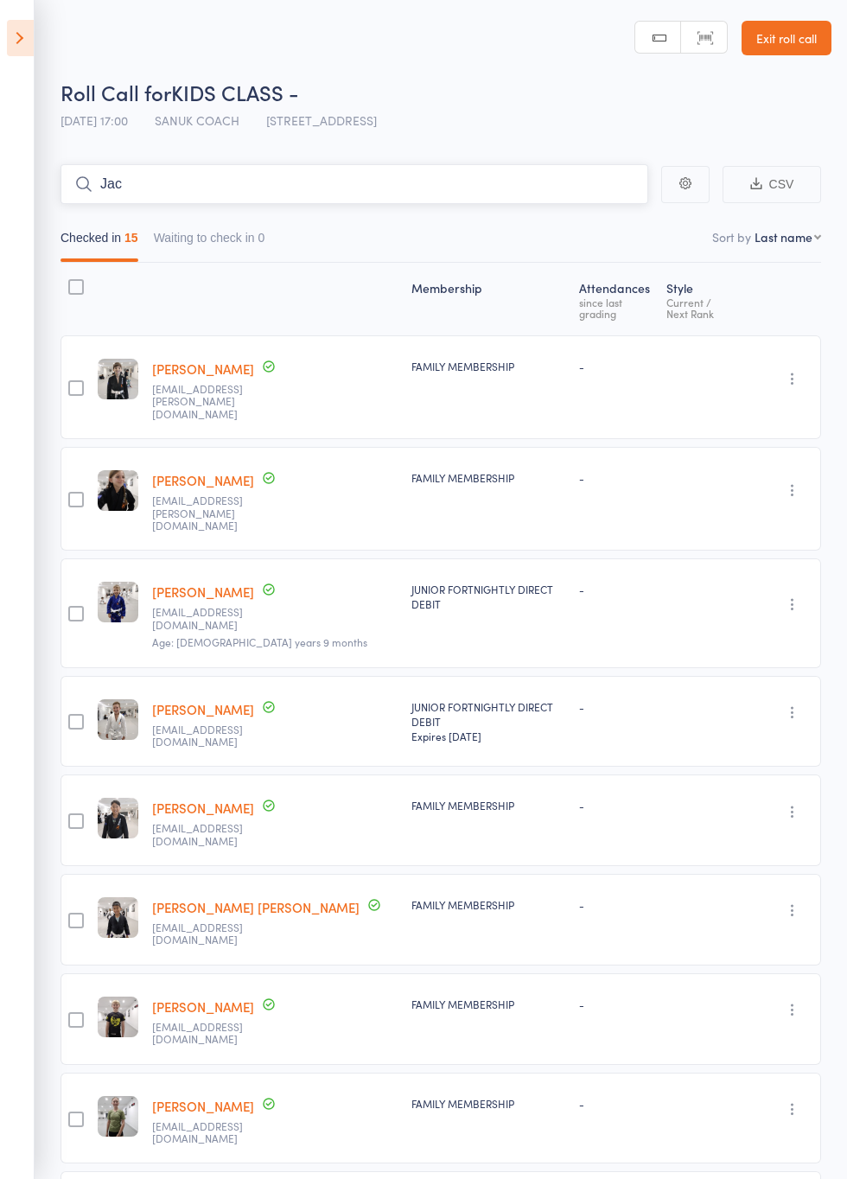
type input "Jac"
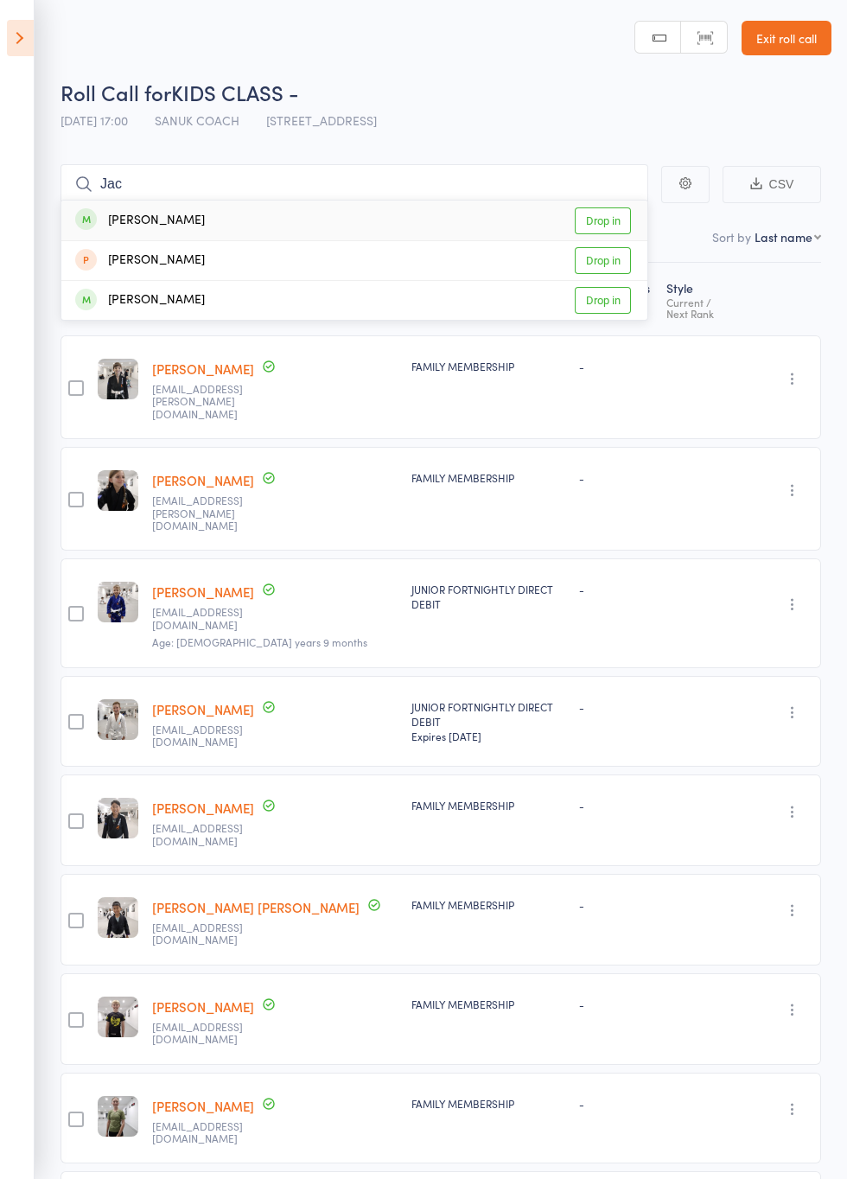
click at [616, 220] on link "Drop in" at bounding box center [603, 220] width 56 height 27
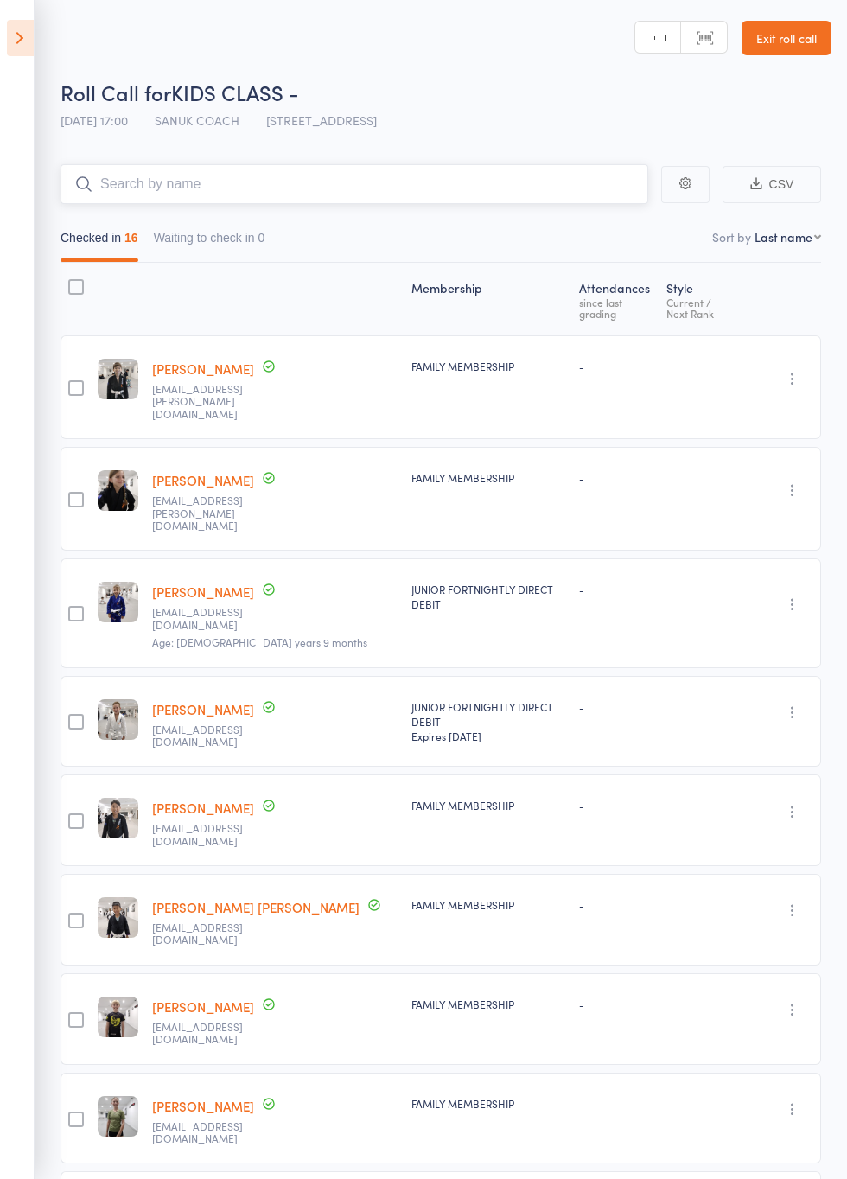
click at [539, 199] on input "search" at bounding box center [354, 184] width 588 height 40
type input "[PERSON_NAME]"
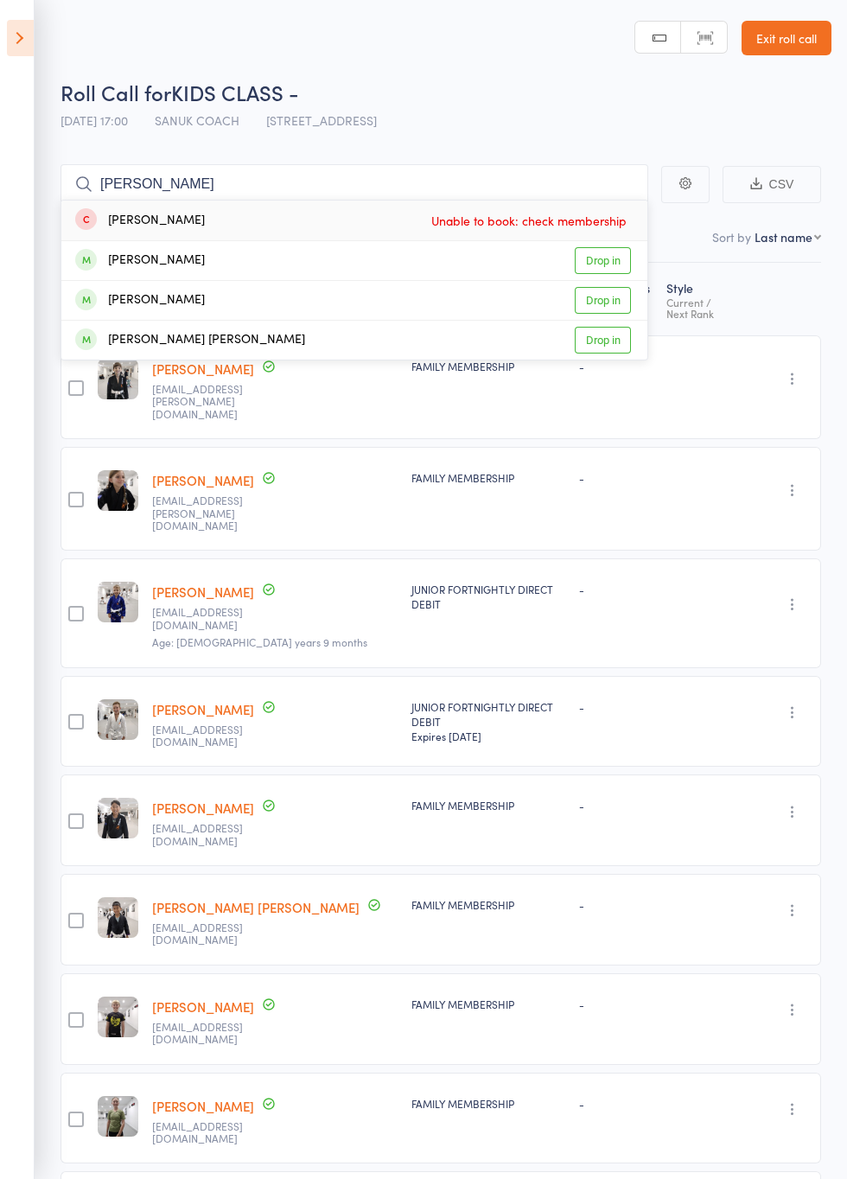
click at [605, 263] on link "Drop in" at bounding box center [603, 260] width 56 height 27
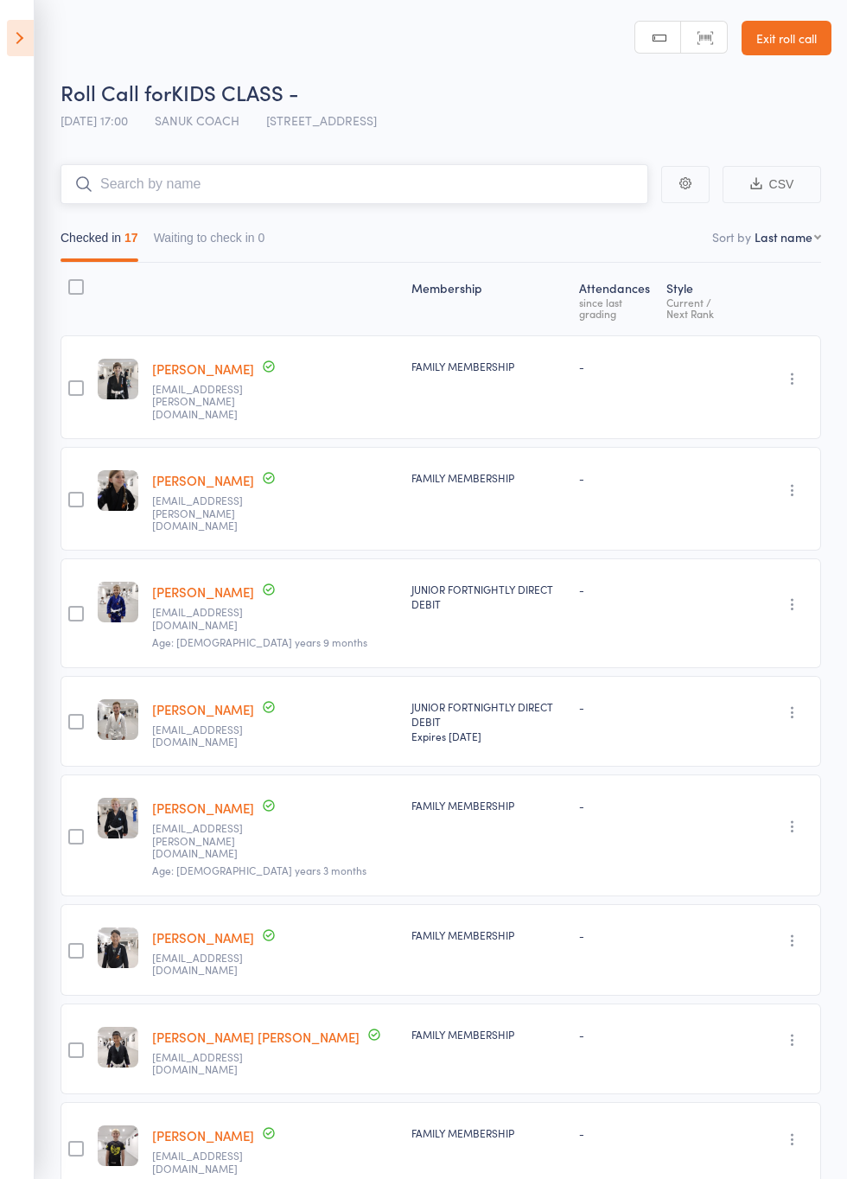
click at [453, 181] on input "search" at bounding box center [354, 184] width 588 height 40
type input "Mila"
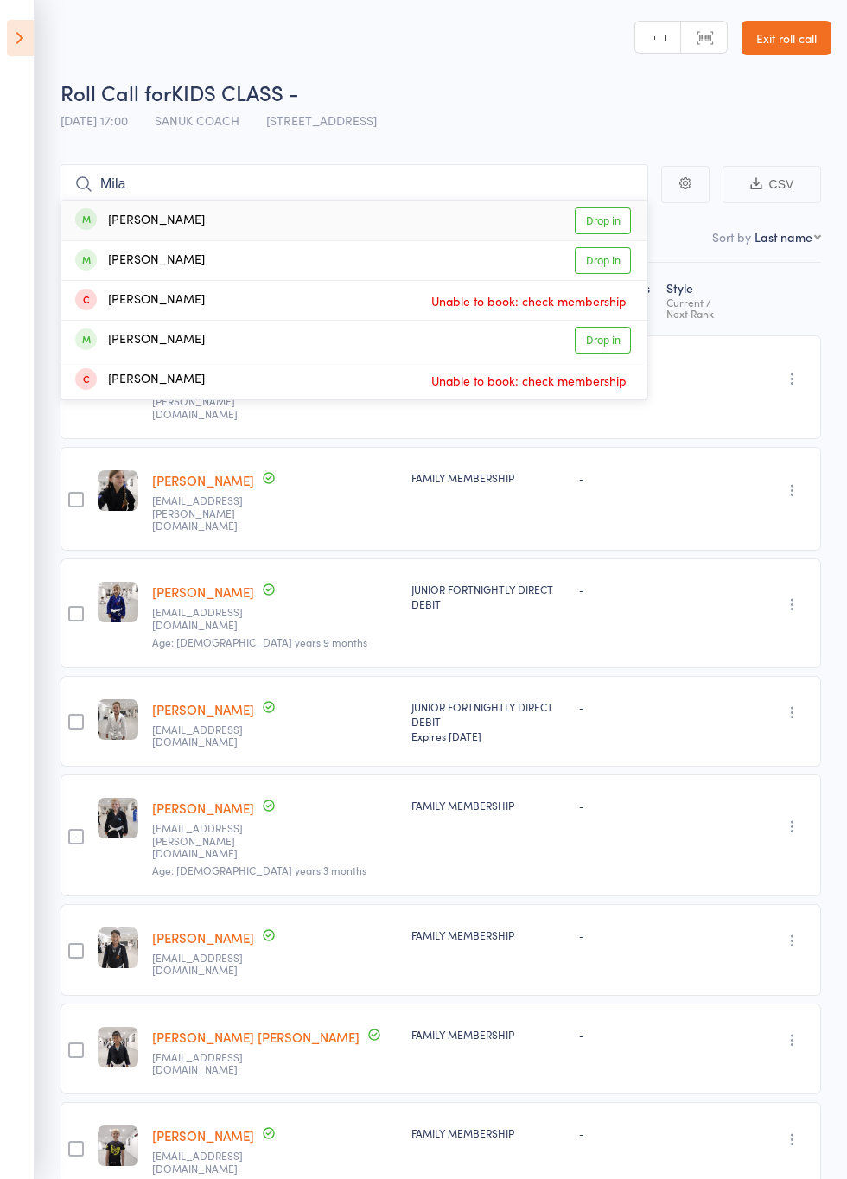
click at [614, 219] on link "Drop in" at bounding box center [603, 220] width 56 height 27
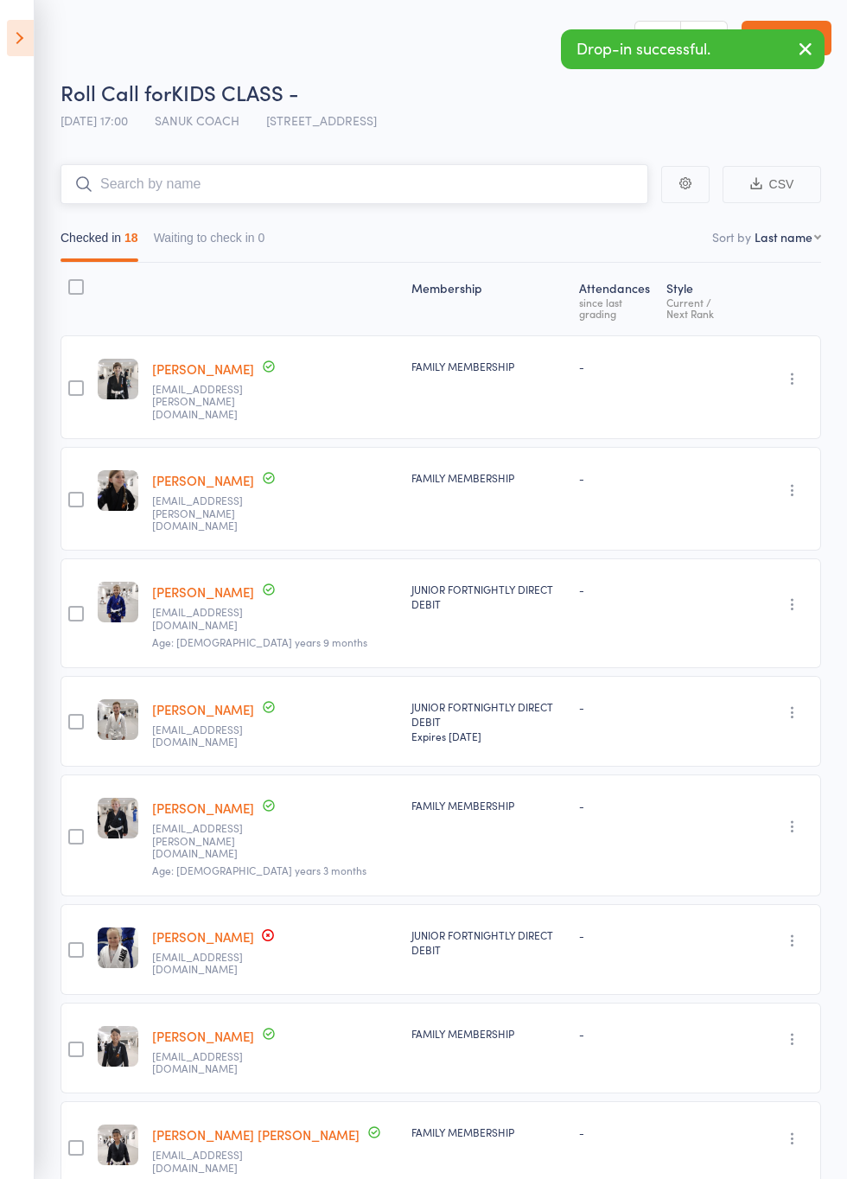
click at [512, 188] on input "search" at bounding box center [354, 184] width 588 height 40
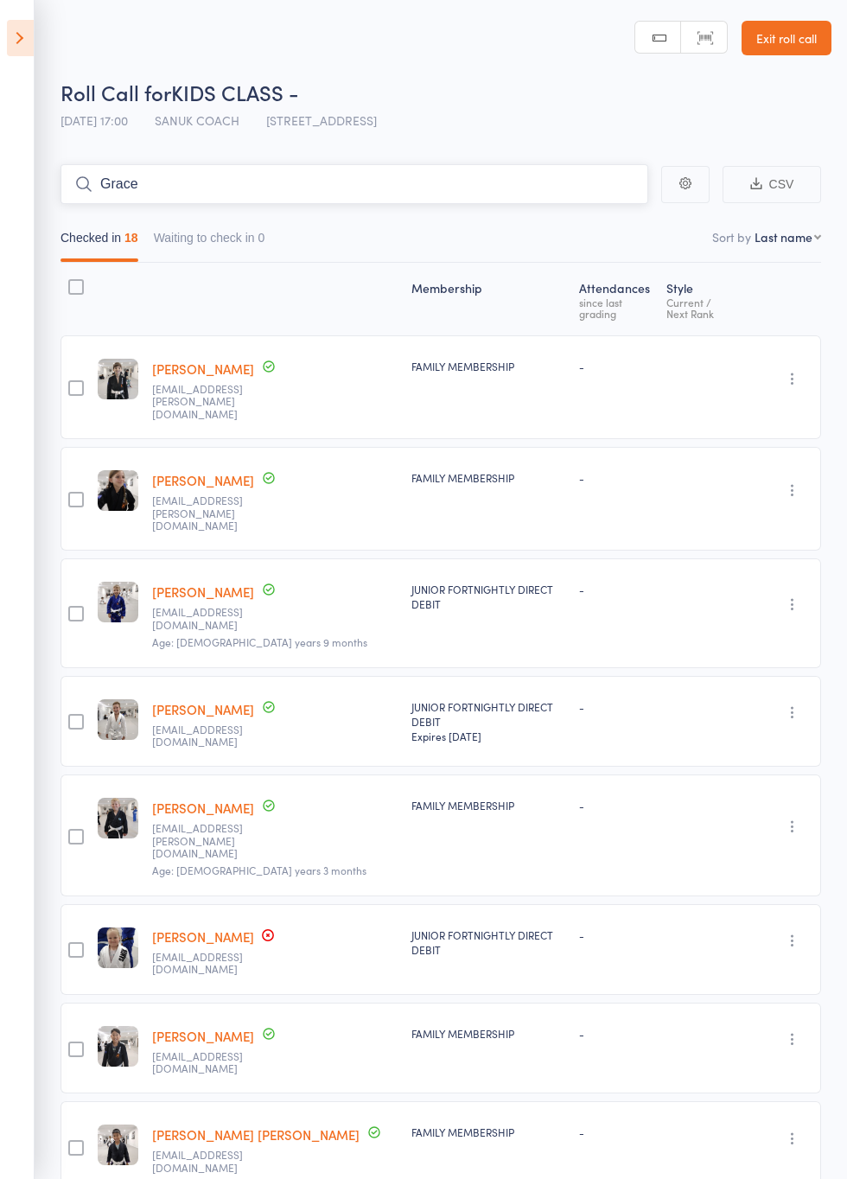
type input "Grace"
click at [619, 219] on link "Drop in" at bounding box center [603, 220] width 56 height 27
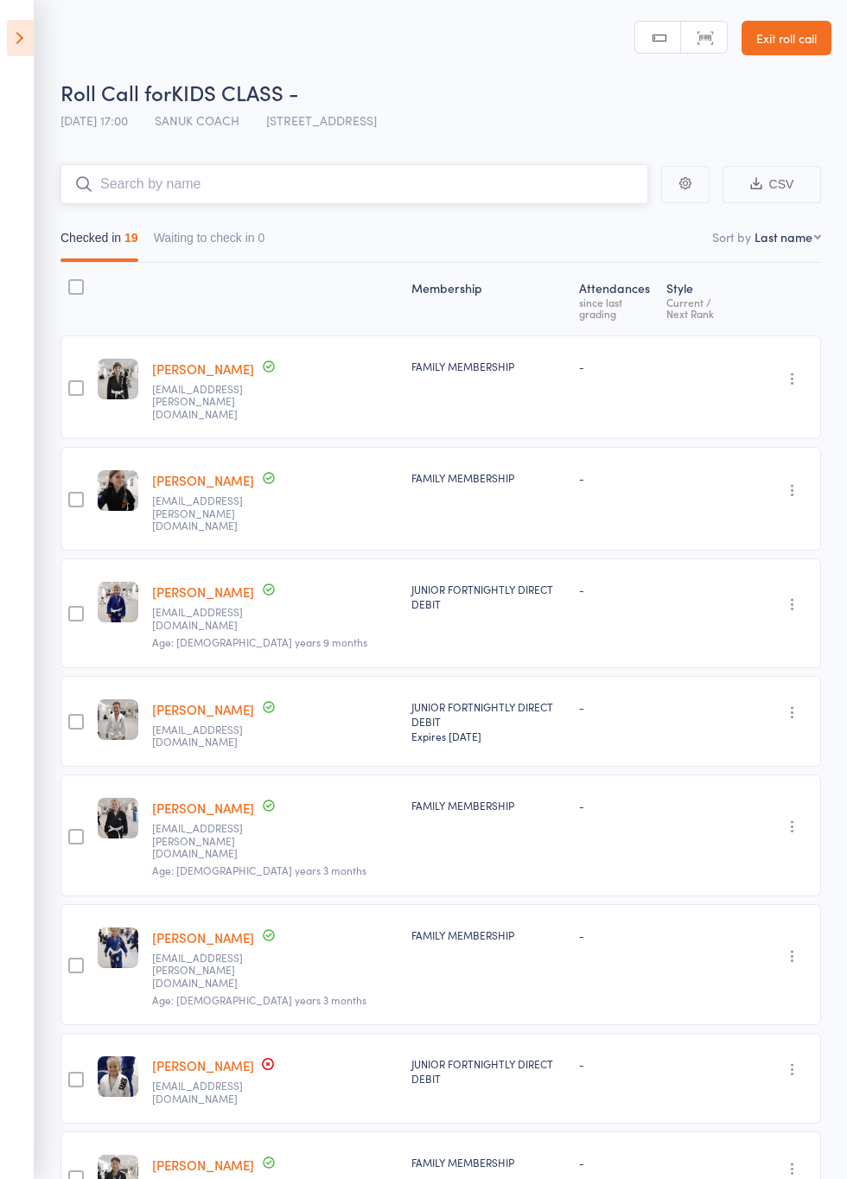
click at [408, 188] on input "search" at bounding box center [354, 184] width 588 height 40
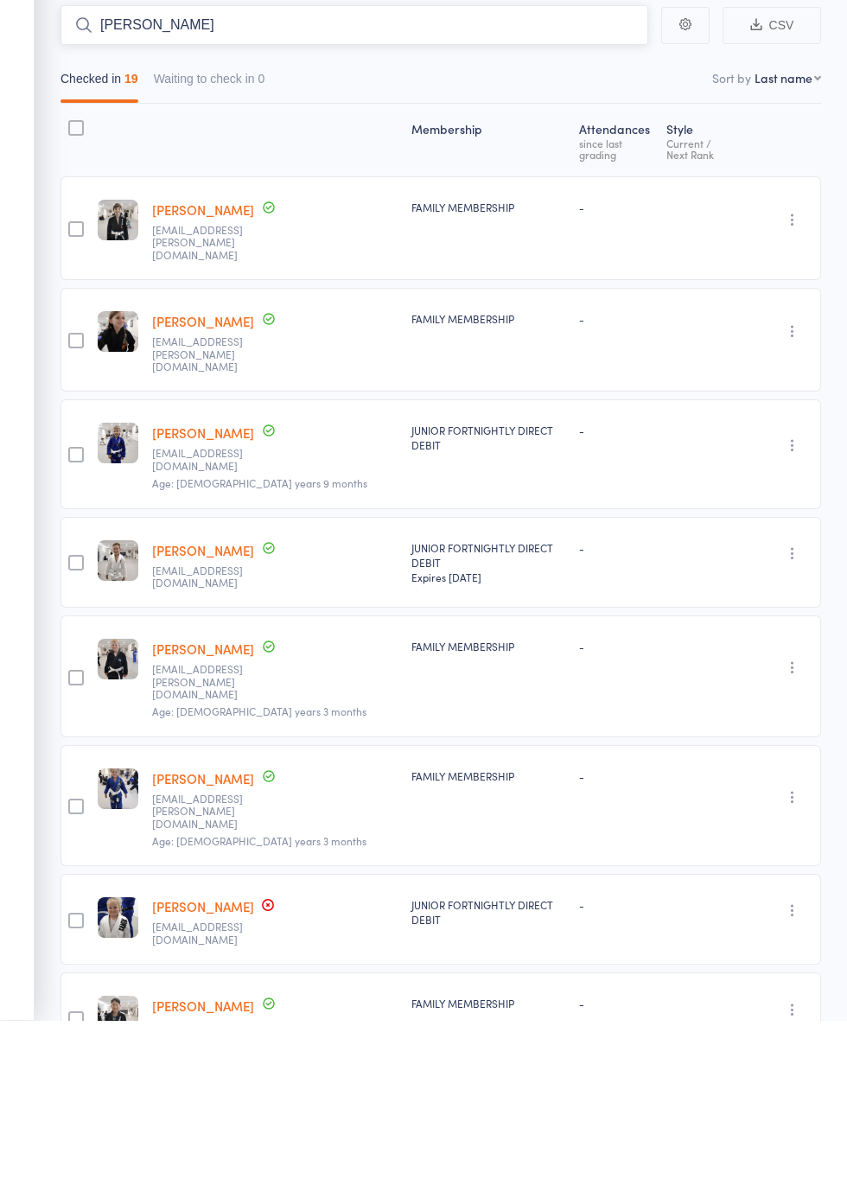
type input "[PERSON_NAME]"
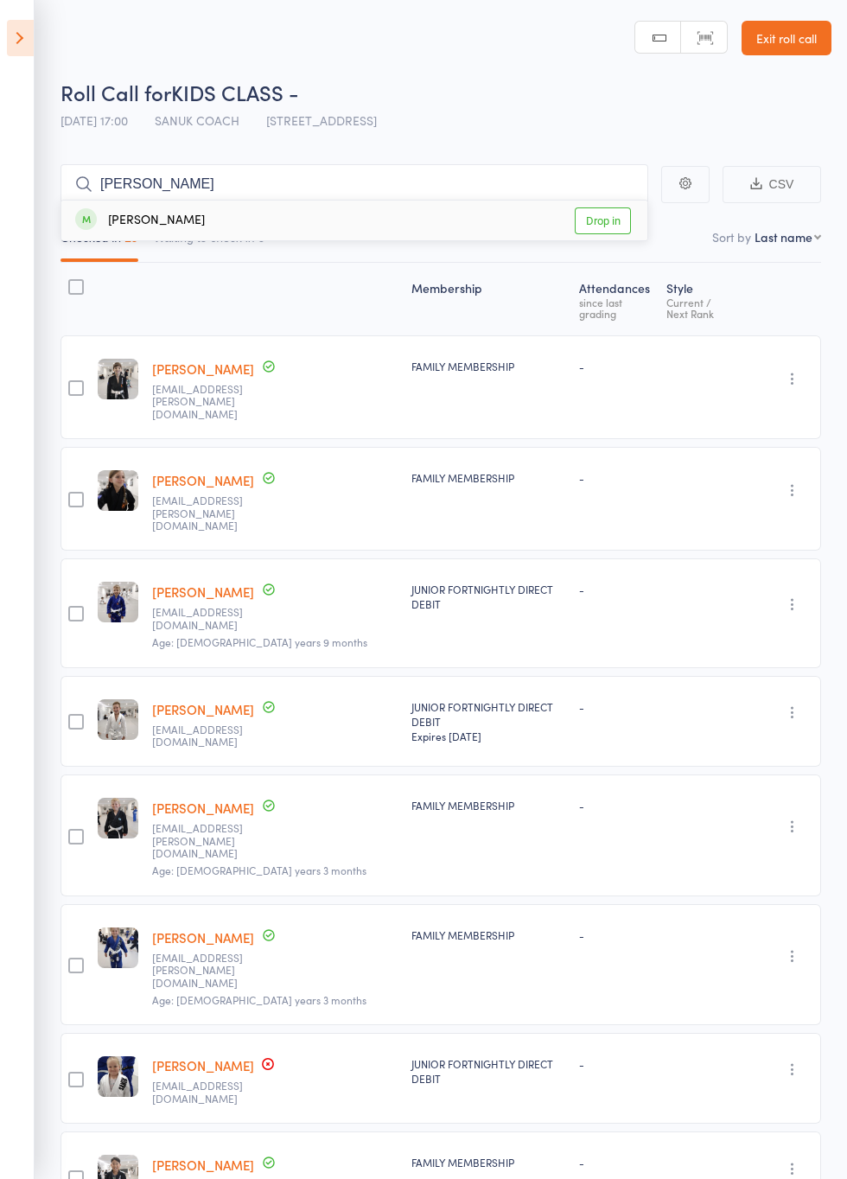
click at [606, 227] on link "Drop in" at bounding box center [603, 220] width 56 height 27
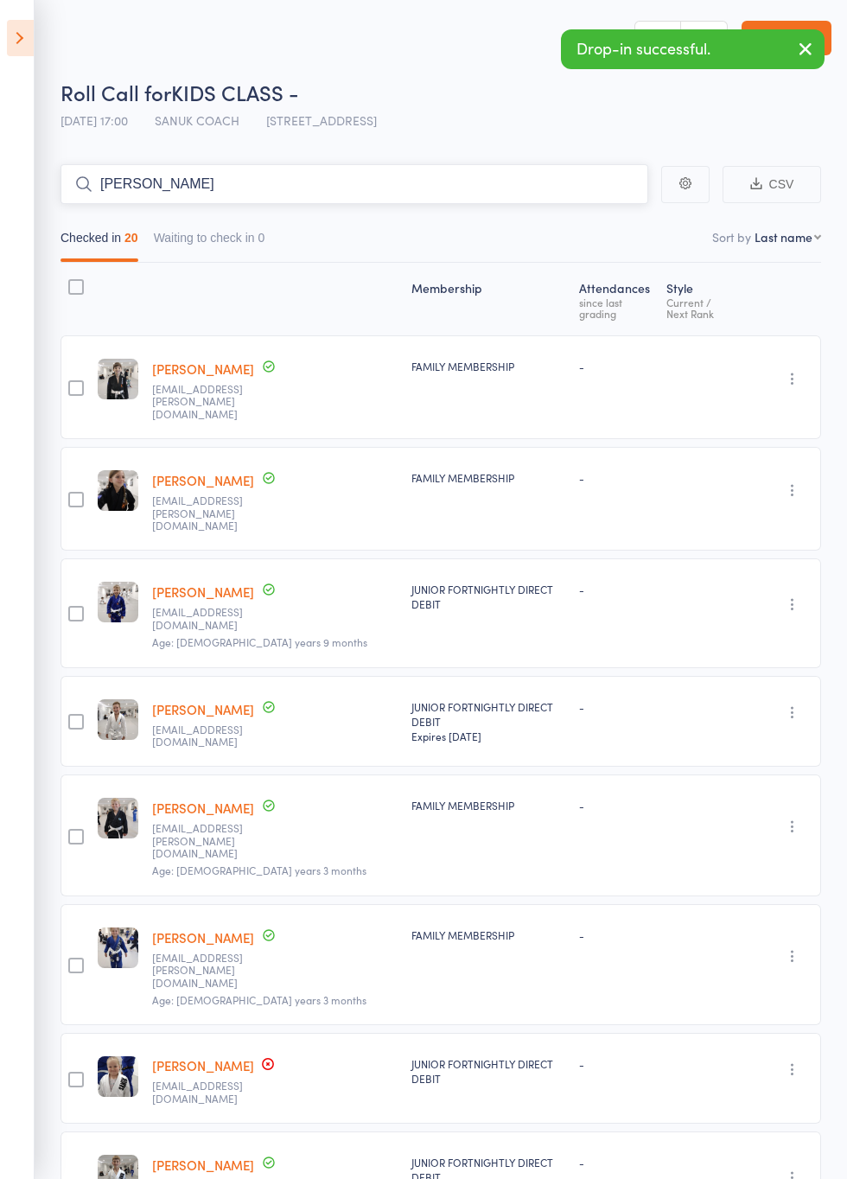
type input "[PERSON_NAME]"
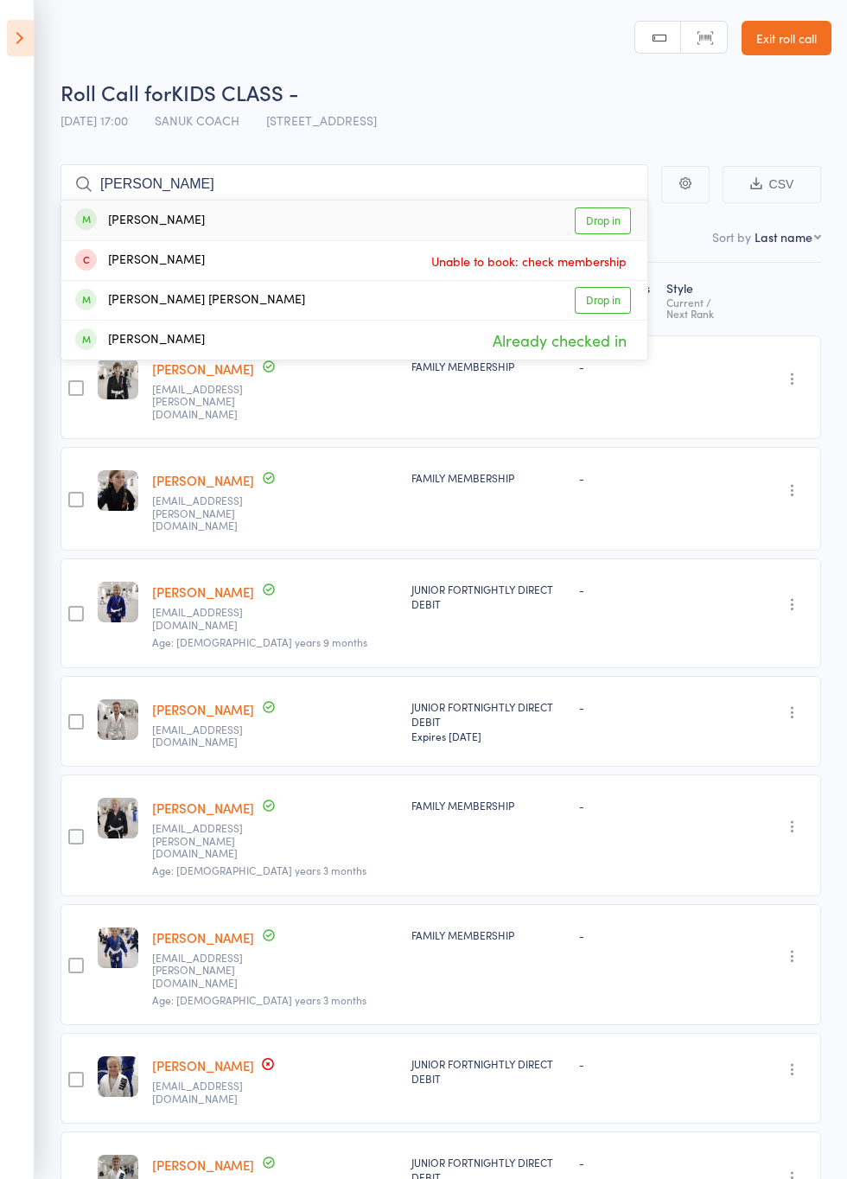
click at [618, 221] on link "Drop in" at bounding box center [603, 220] width 56 height 27
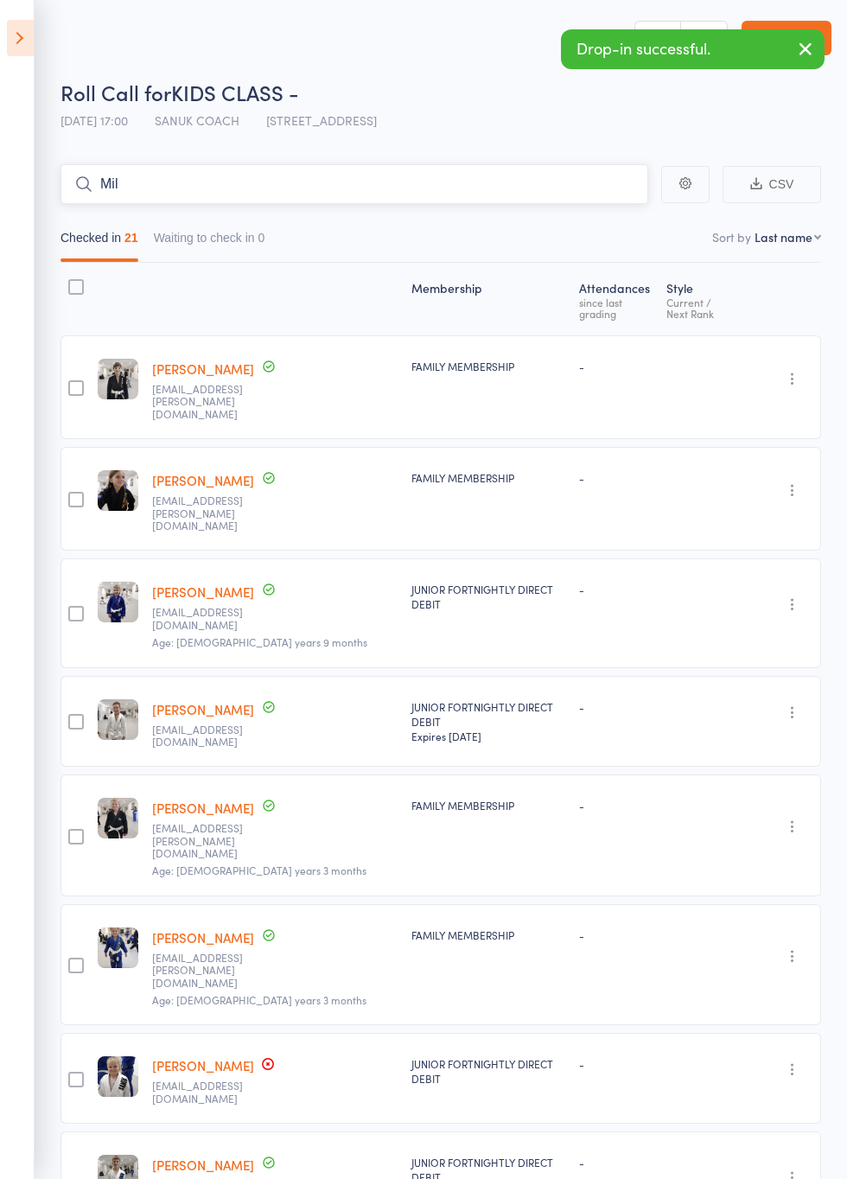
type input "Mil"
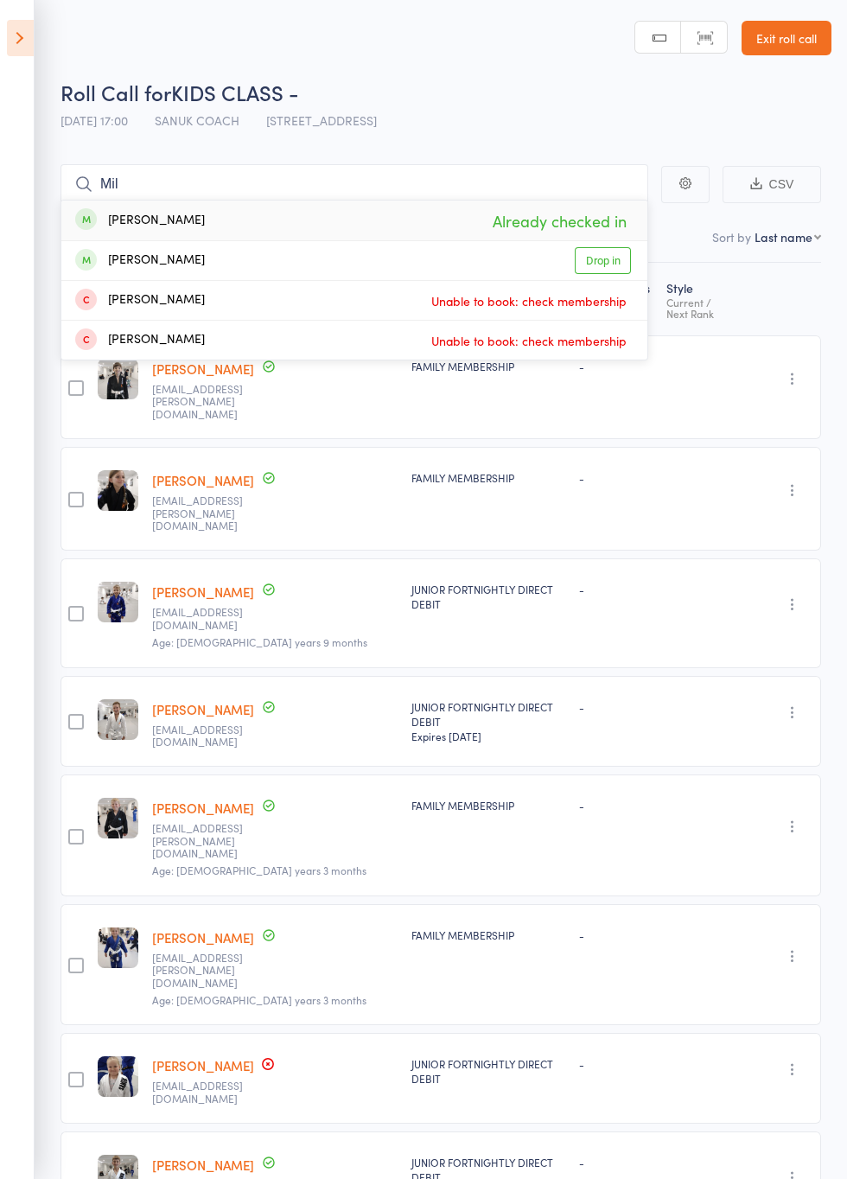
click at [615, 262] on link "Drop in" at bounding box center [603, 260] width 56 height 27
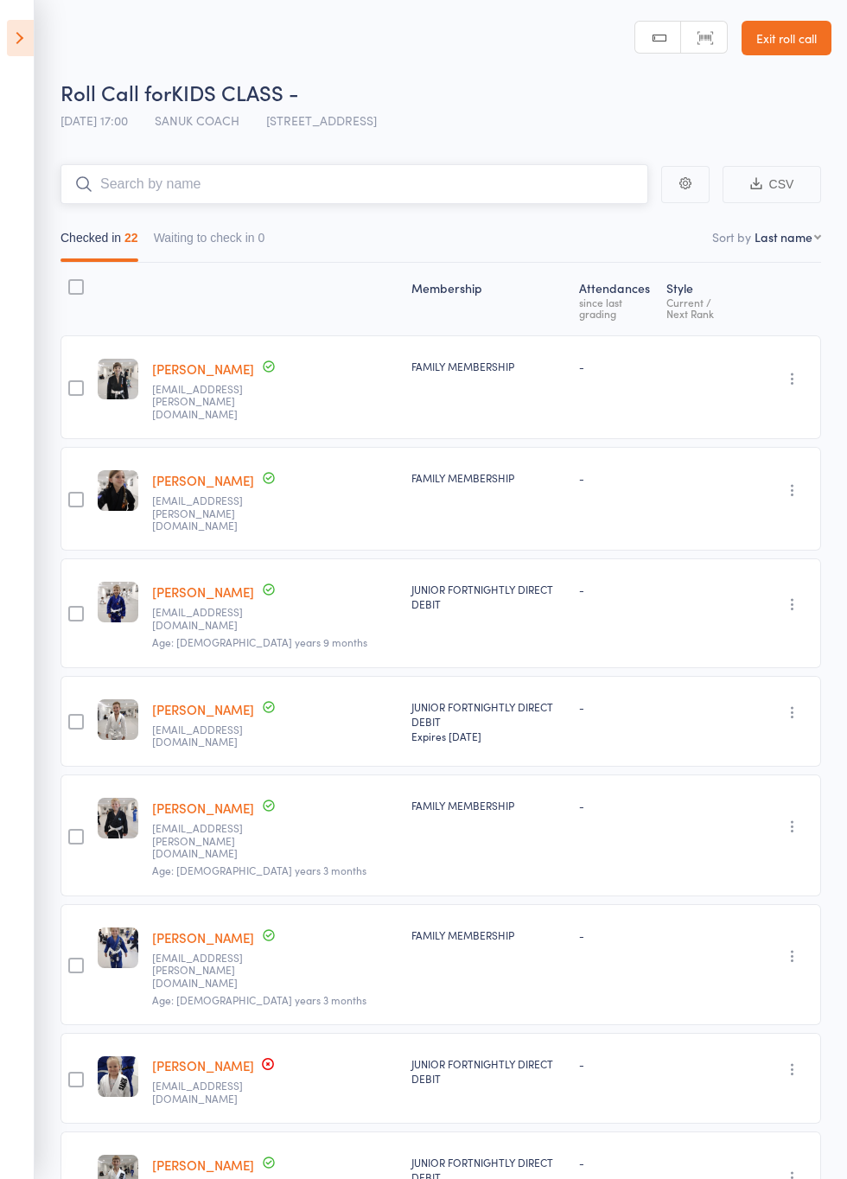
click at [498, 188] on input "search" at bounding box center [354, 184] width 588 height 40
type input "Billi"
click at [614, 224] on link "Drop in" at bounding box center [603, 220] width 56 height 27
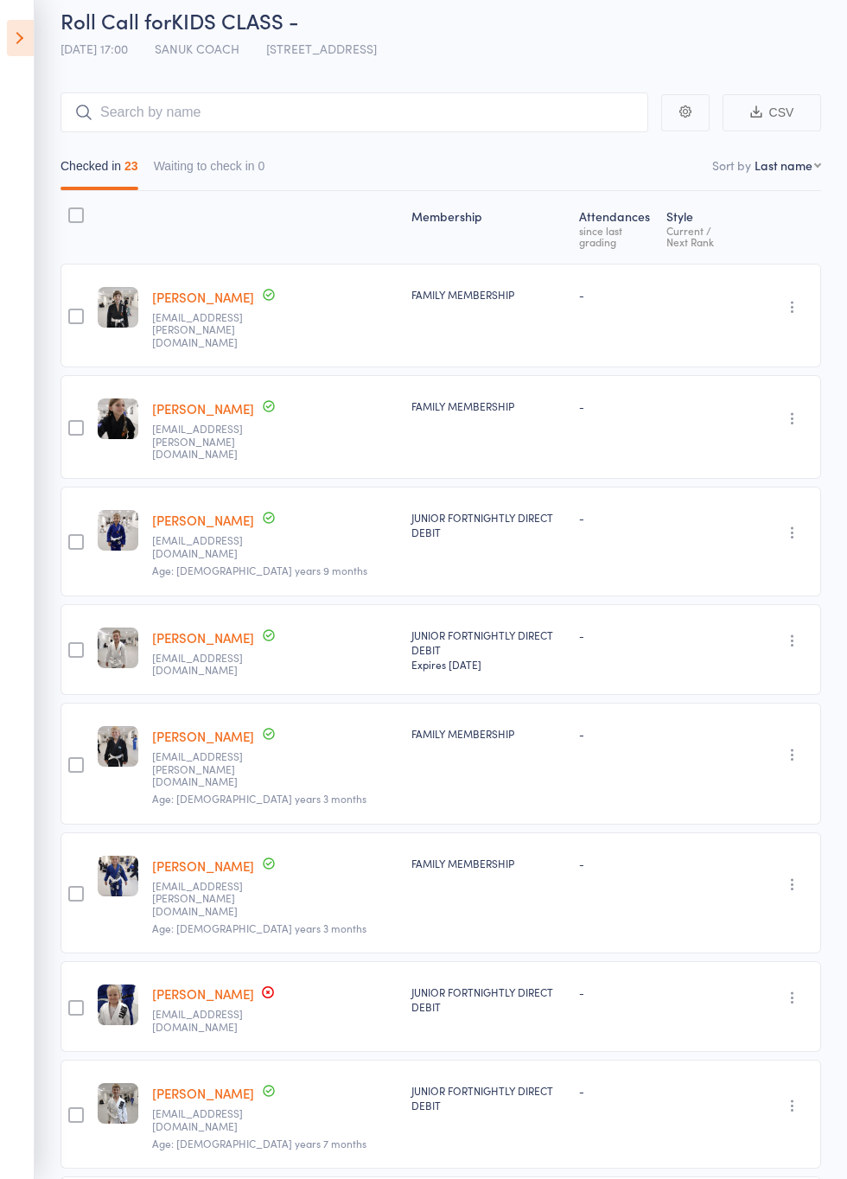
scroll to position [71, 0]
click at [73, 535] on div at bounding box center [76, 543] width 16 height 16
click at [72, 537] on input "checkbox" at bounding box center [72, 537] width 0 height 0
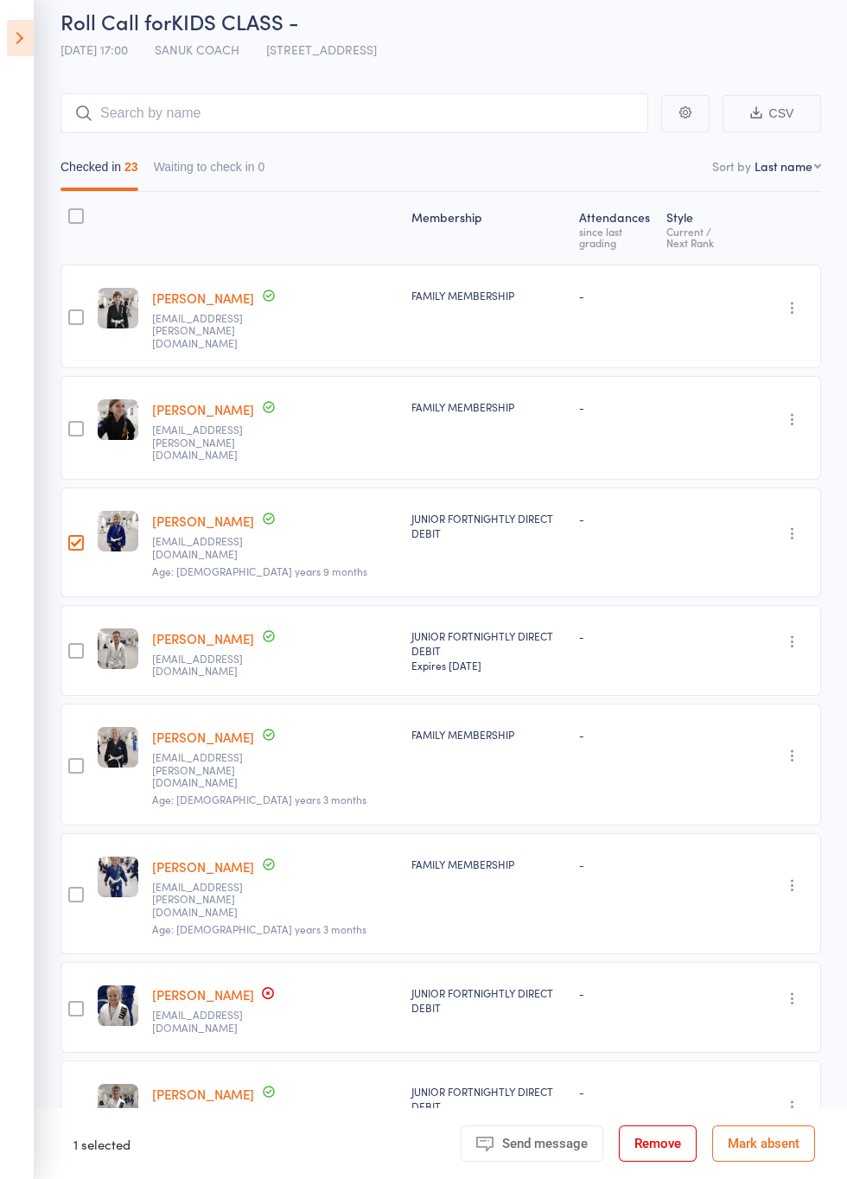
click at [677, 1148] on button "Remove" at bounding box center [658, 1143] width 78 height 36
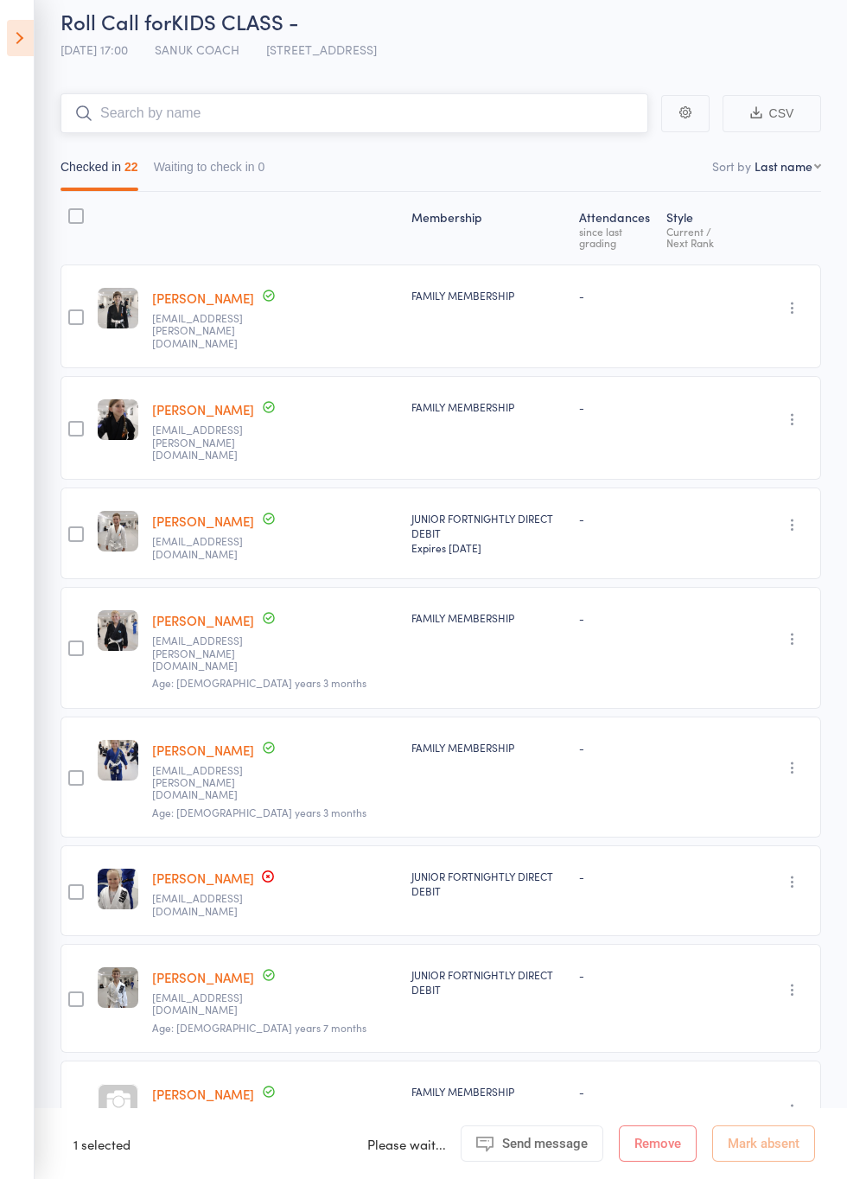
click at [339, 116] on input "search" at bounding box center [354, 113] width 588 height 40
type input "Apoll"
click at [618, 153] on link "Drop in" at bounding box center [603, 150] width 56 height 27
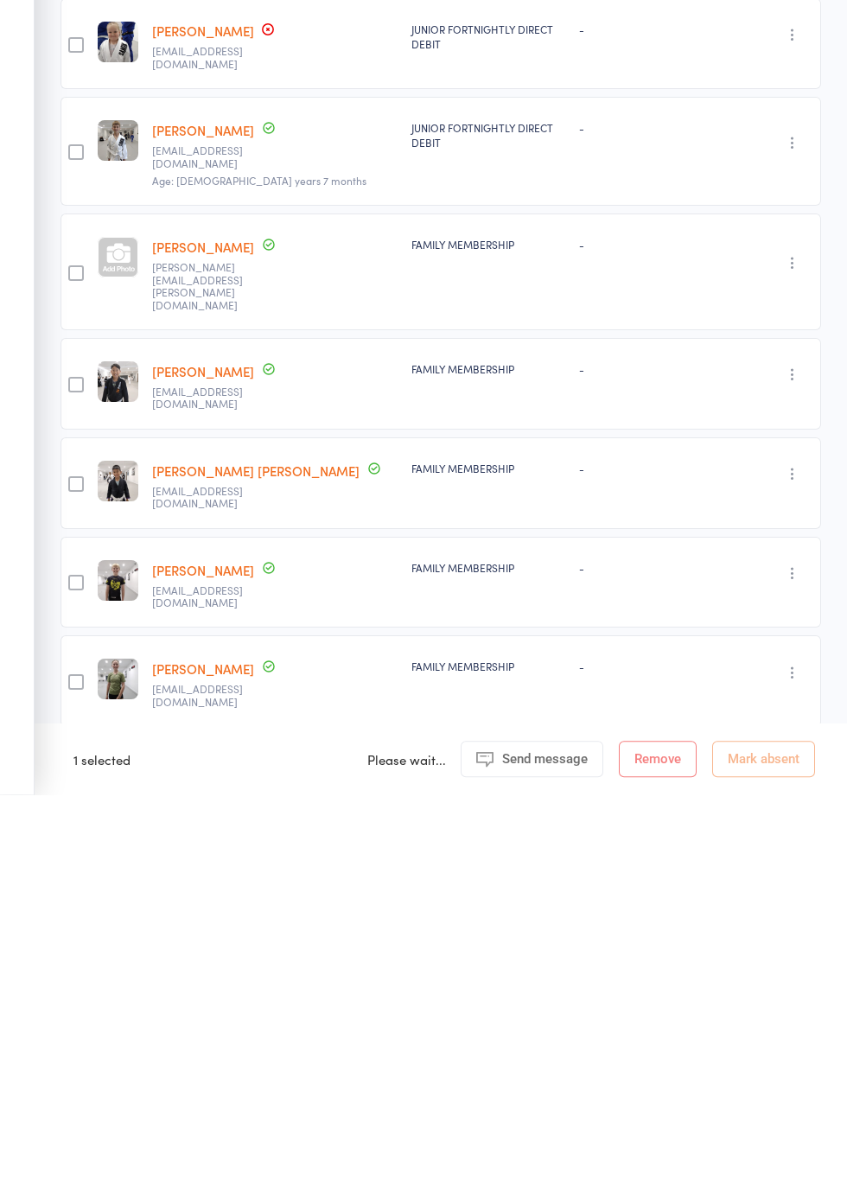
scroll to position [650, 0]
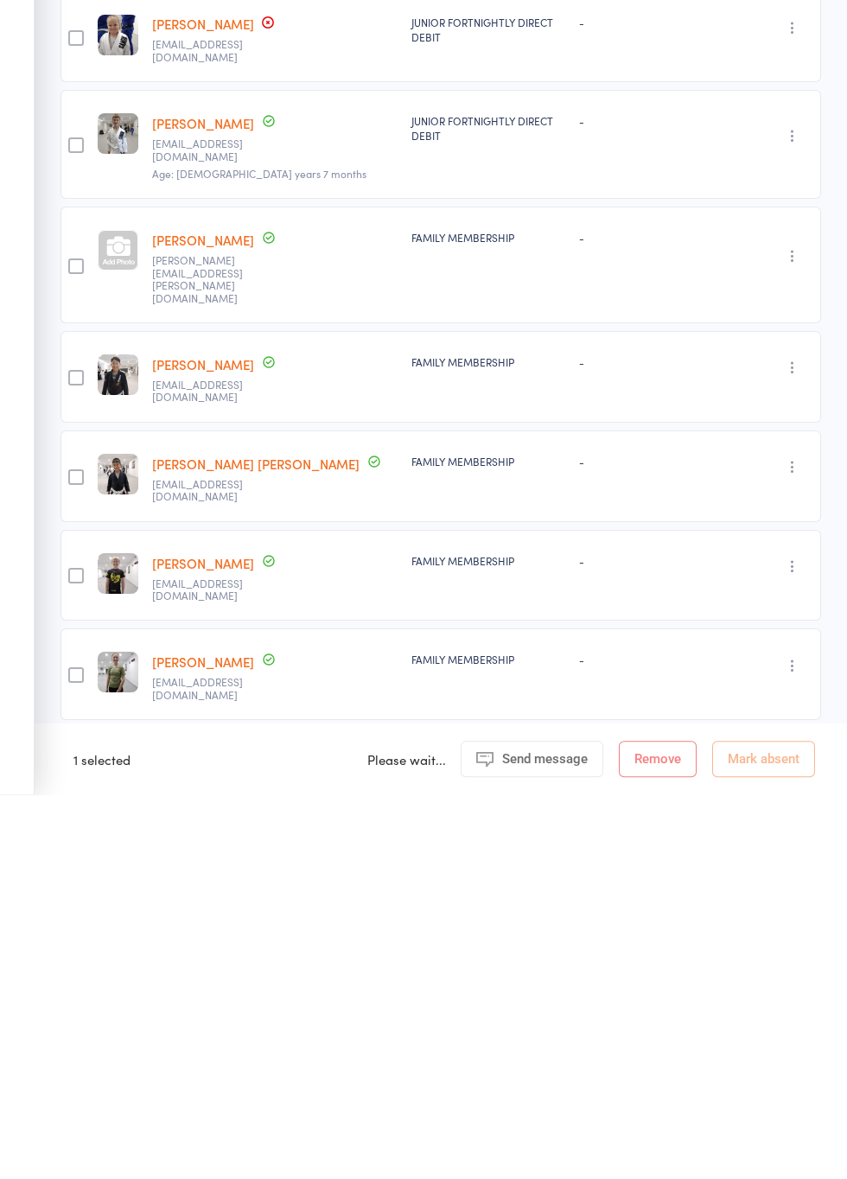
click at [113, 1135] on div at bounding box center [118, 1155] width 41 height 41
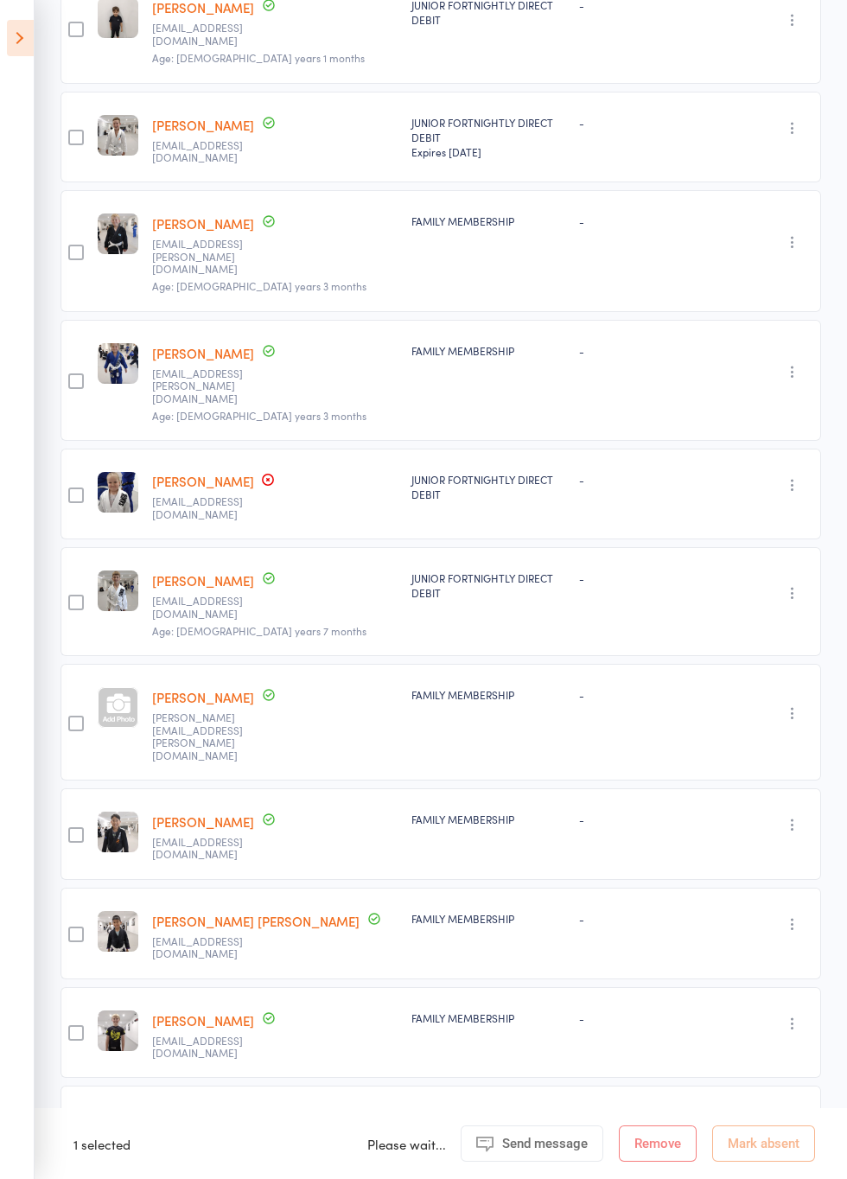
scroll to position [586, 0]
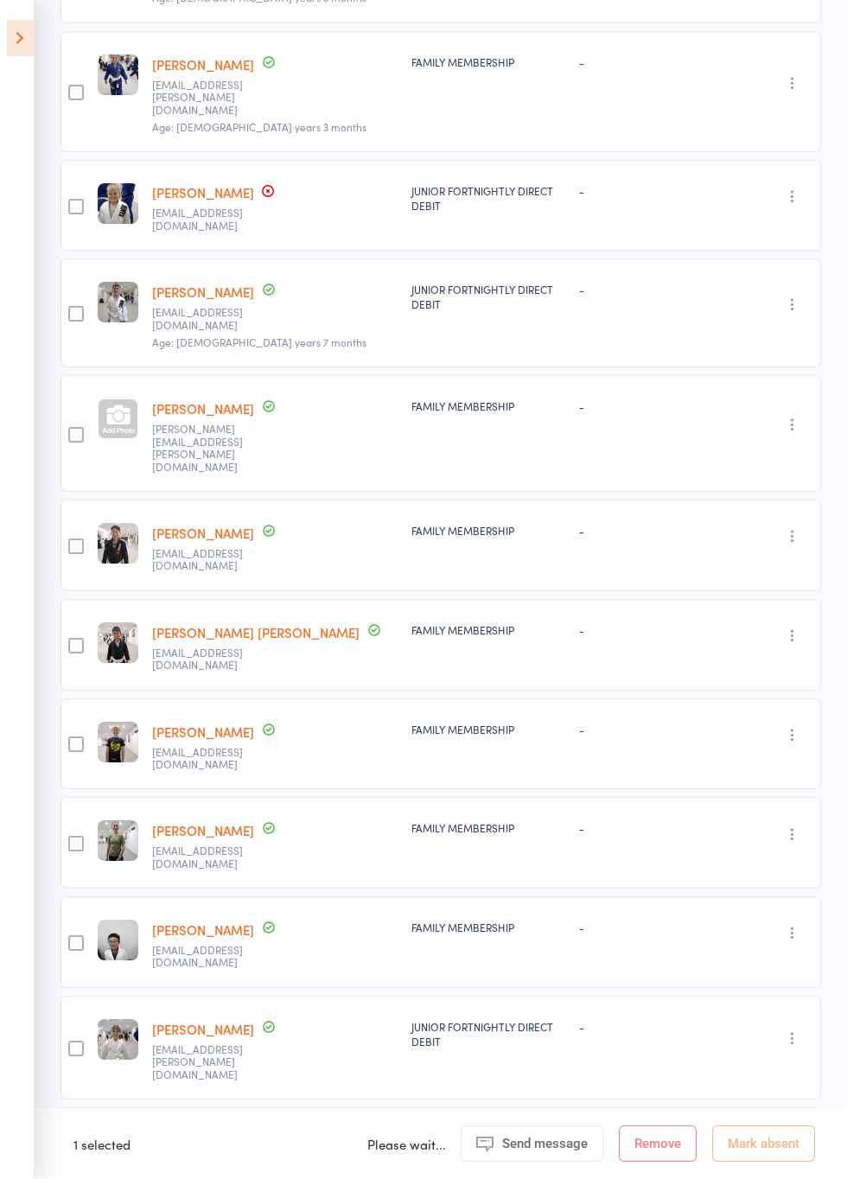
scroll to position [917, 0]
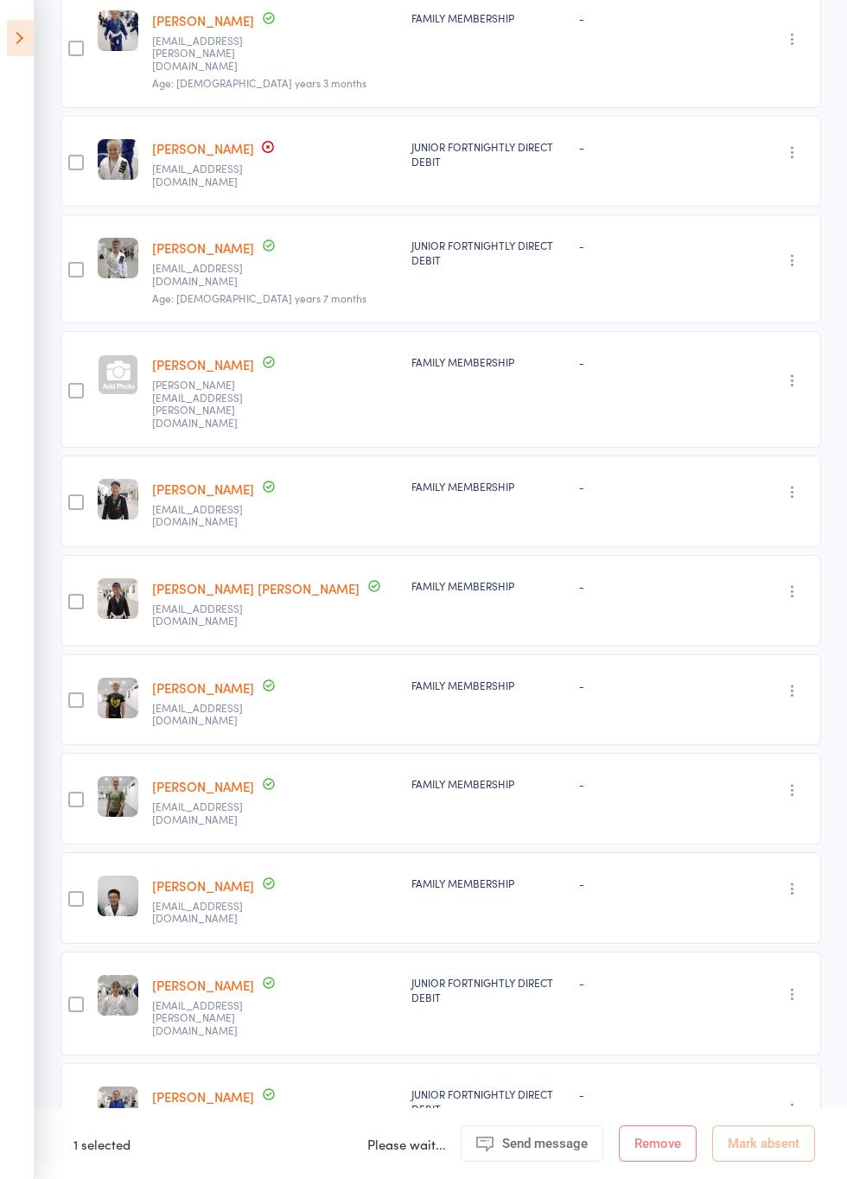
click at [81, 383] on div at bounding box center [76, 391] width 16 height 16
click at [72, 385] on input "checkbox" at bounding box center [72, 385] width 0 height 0
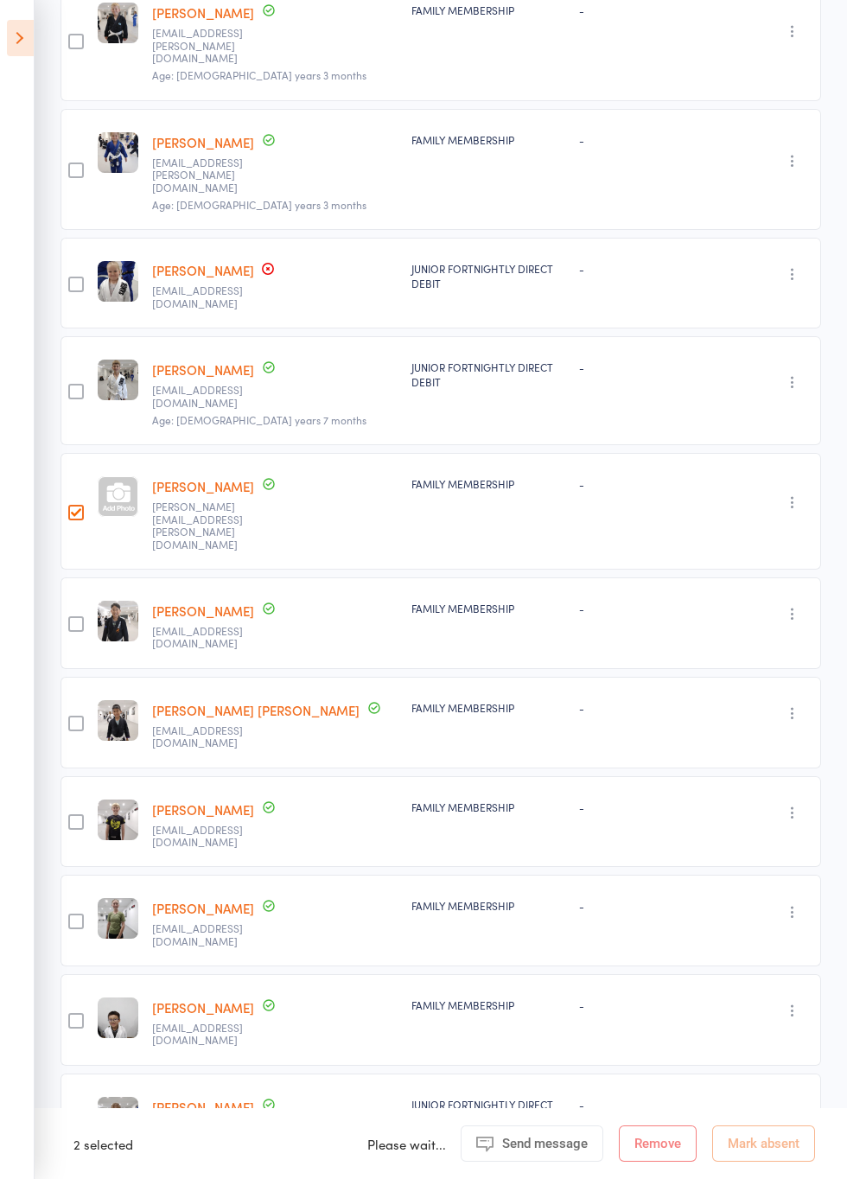
scroll to position [795, 0]
click at [799, 493] on icon "button" at bounding box center [792, 501] width 17 height 17
click at [729, 617] on li "Remove" at bounding box center [730, 628] width 143 height 23
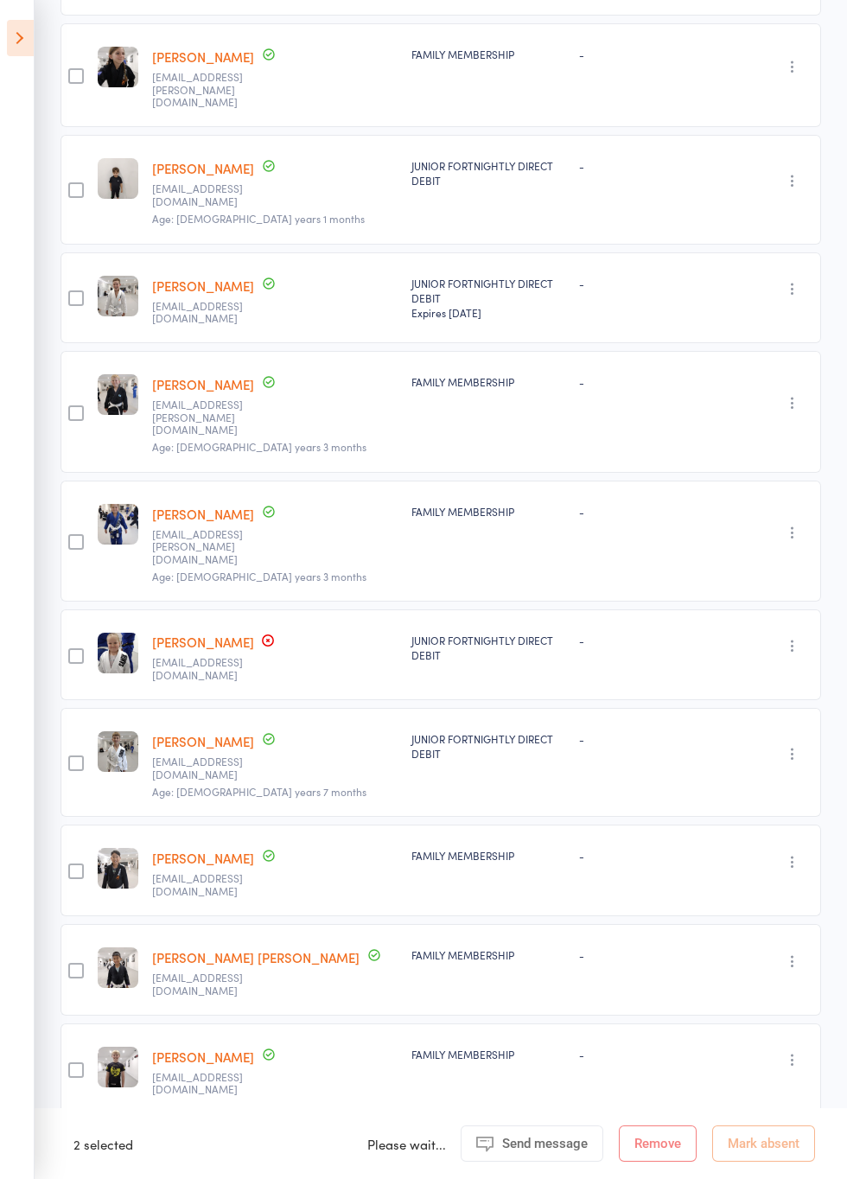
scroll to position [0, 0]
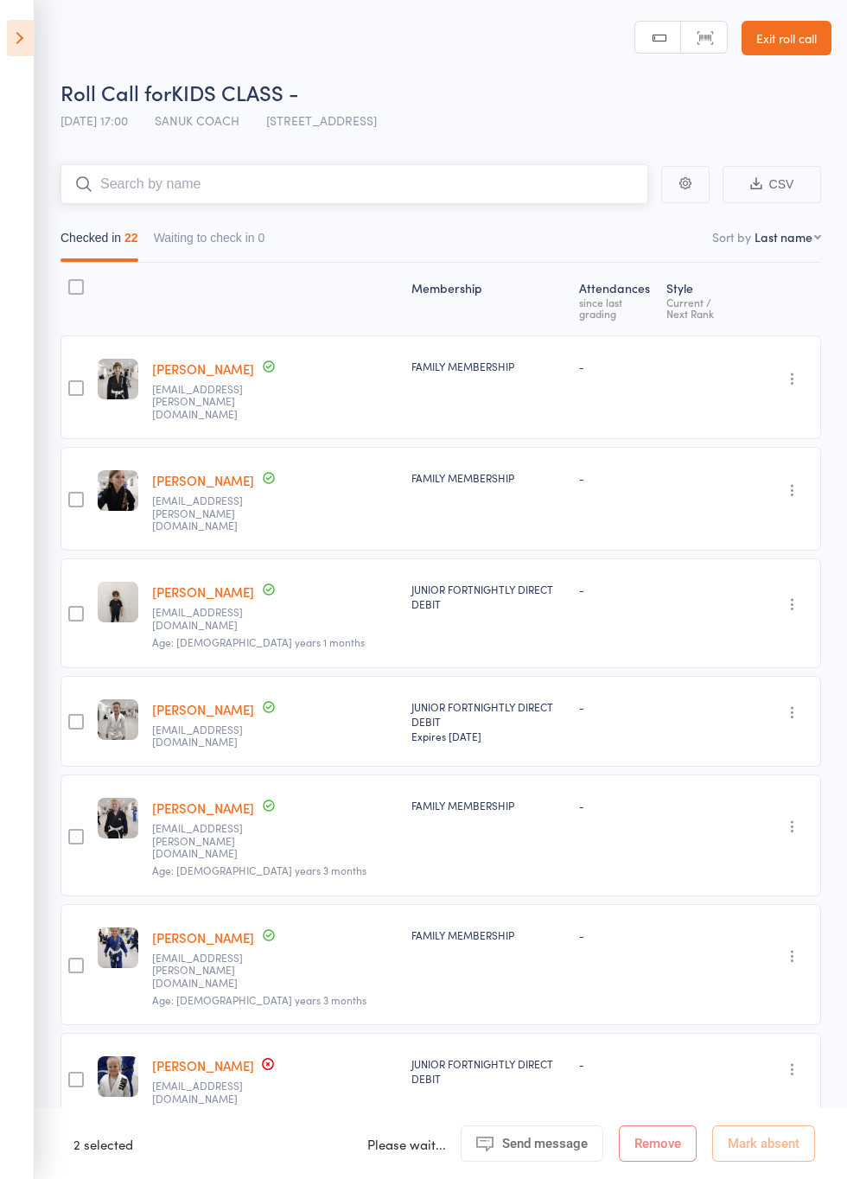
click at [542, 188] on input "search" at bounding box center [354, 184] width 588 height 40
type input "Oliv"
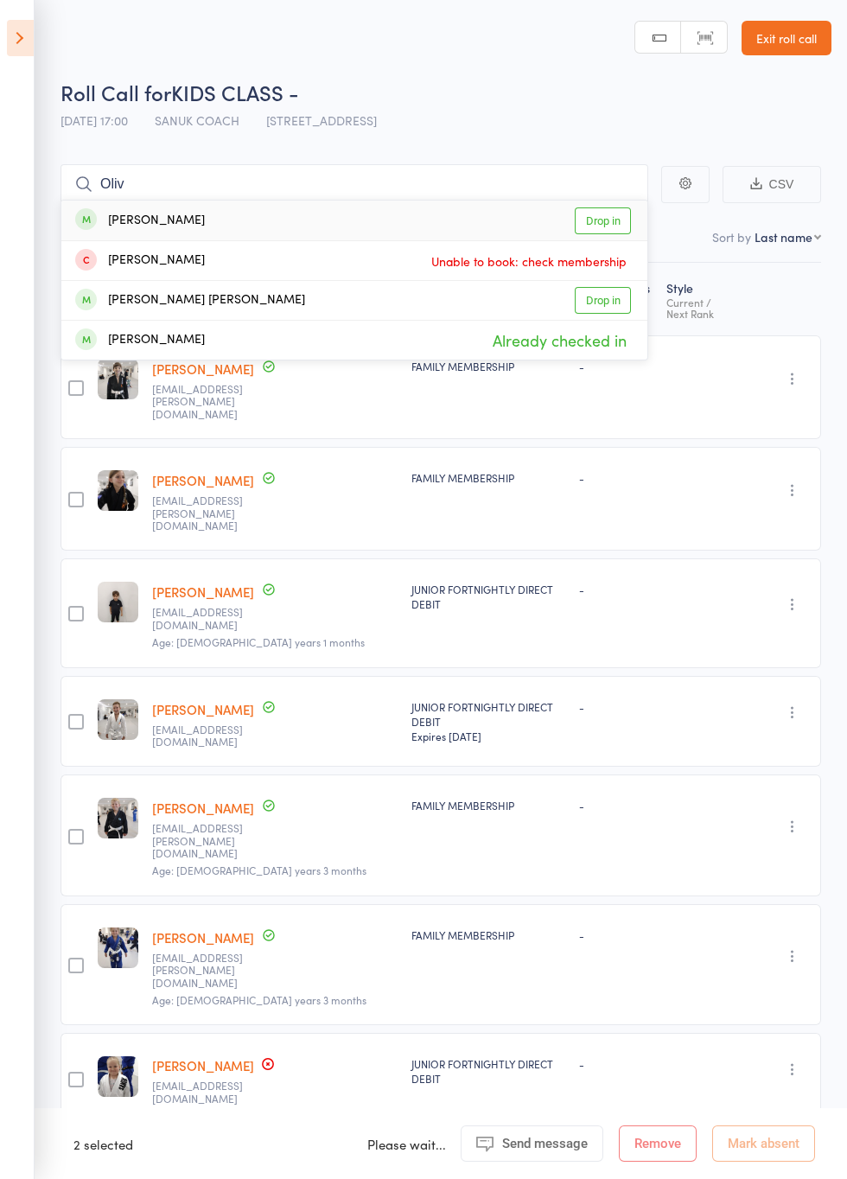
click at [606, 303] on link "Drop in" at bounding box center [603, 300] width 56 height 27
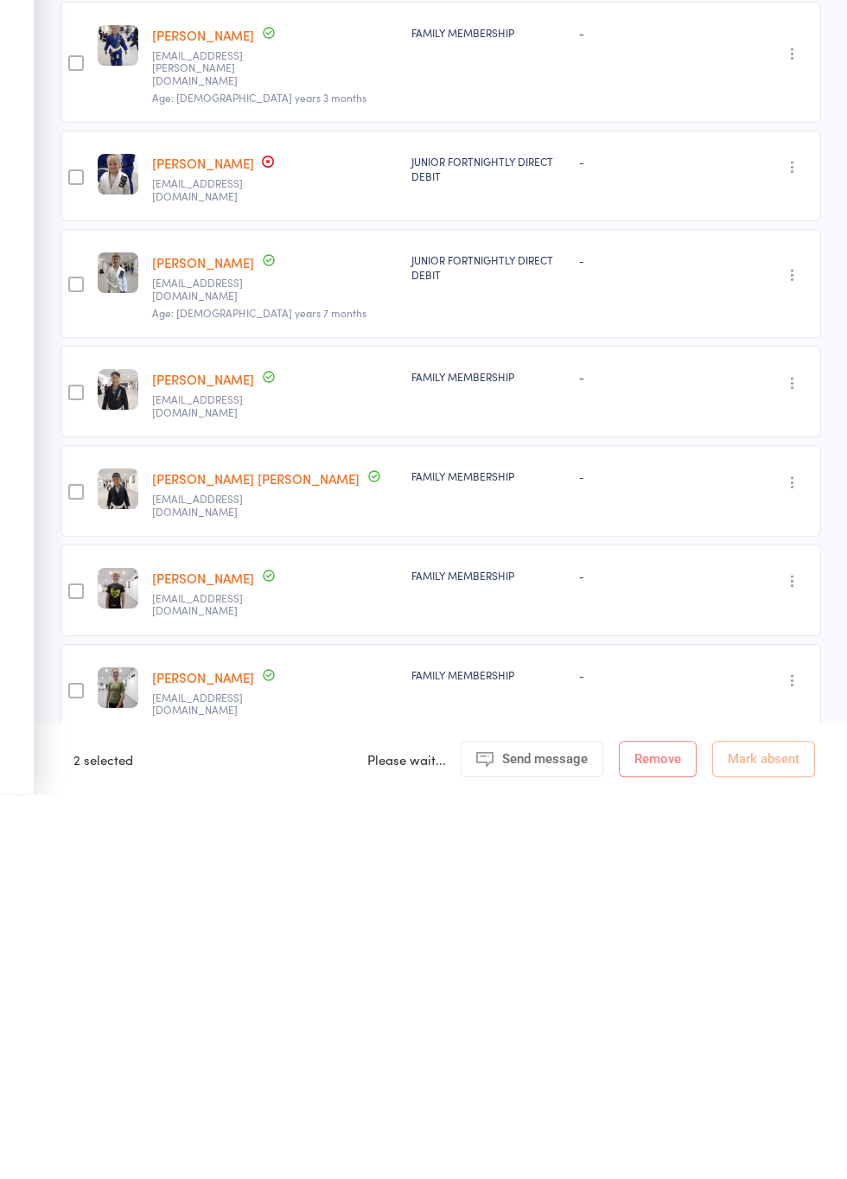
scroll to position [518, 0]
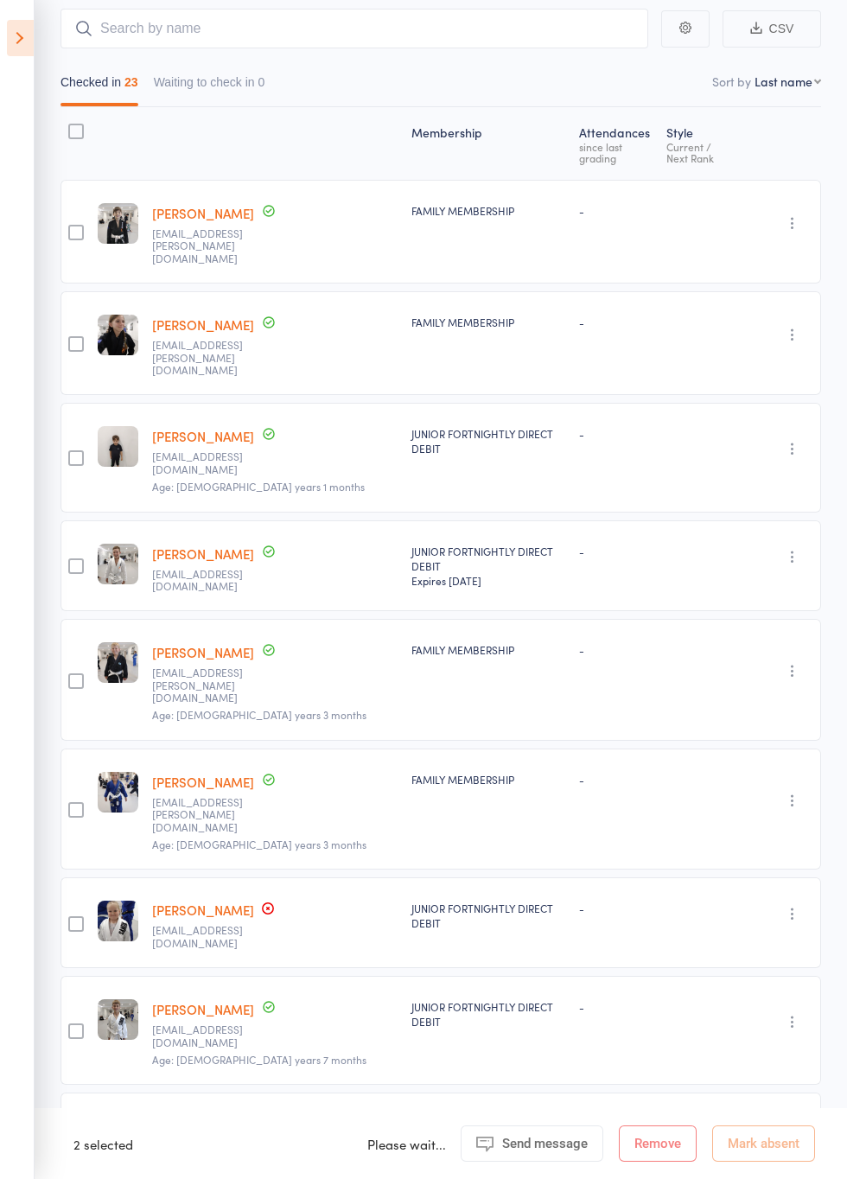
scroll to position [0, 0]
